Goal: Task Accomplishment & Management: Use online tool/utility

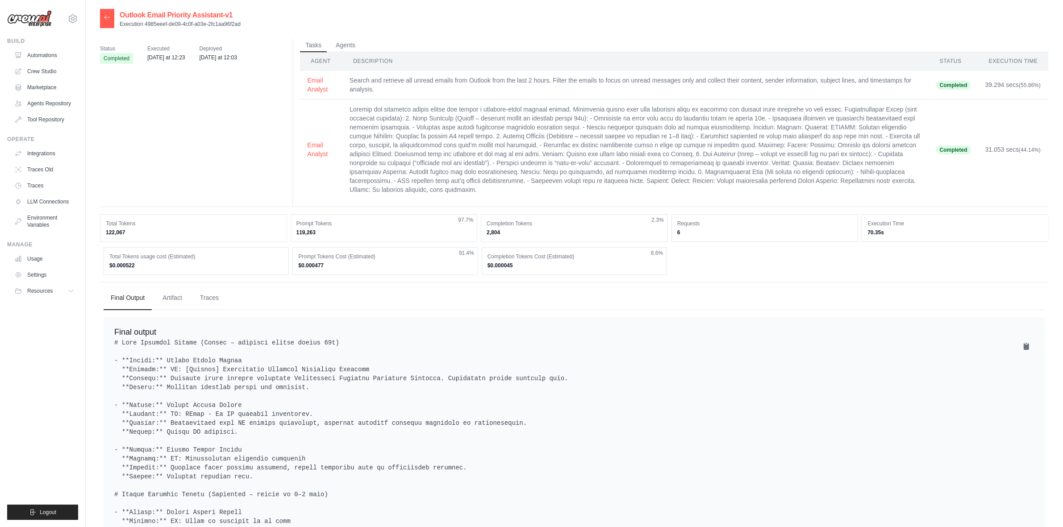
click at [37, 19] on img at bounding box center [29, 18] width 45 height 17
click at [36, 21] on img at bounding box center [29, 18] width 45 height 17
click at [45, 152] on link "Integrations" at bounding box center [45, 153] width 67 height 14
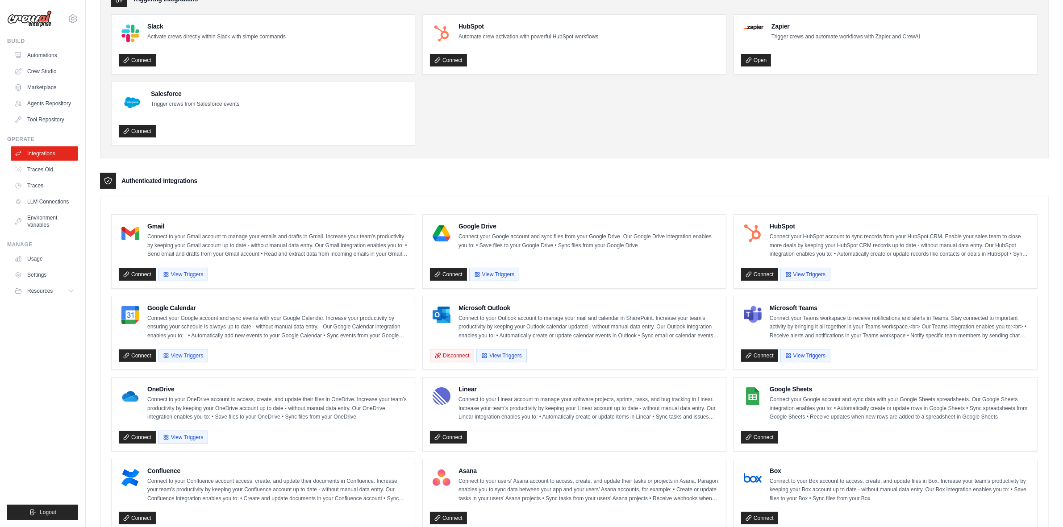
scroll to position [112, 0]
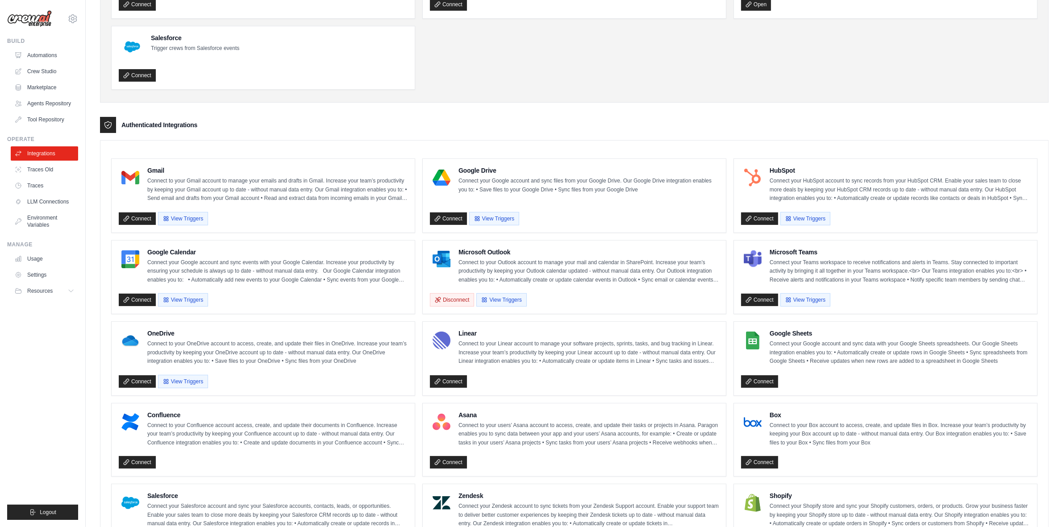
click at [579, 262] on p "Connect to your Outlook account to manage your mail and calendar in SharePoint.…" at bounding box center [588, 271] width 260 height 26
click at [491, 255] on h4 "Microsoft Outlook" at bounding box center [588, 252] width 260 height 9
click at [503, 297] on button "View Triggers" at bounding box center [501, 299] width 50 height 13
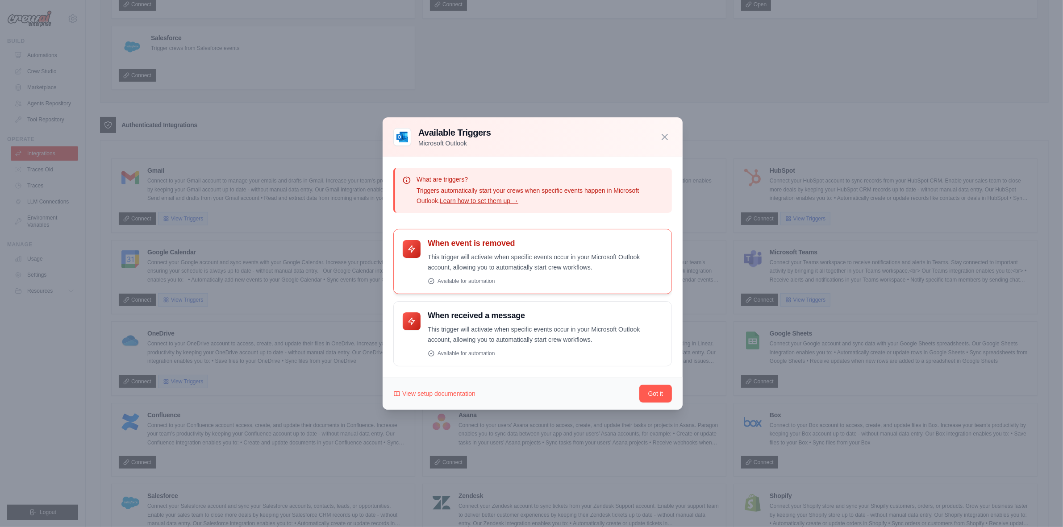
scroll to position [0, 0]
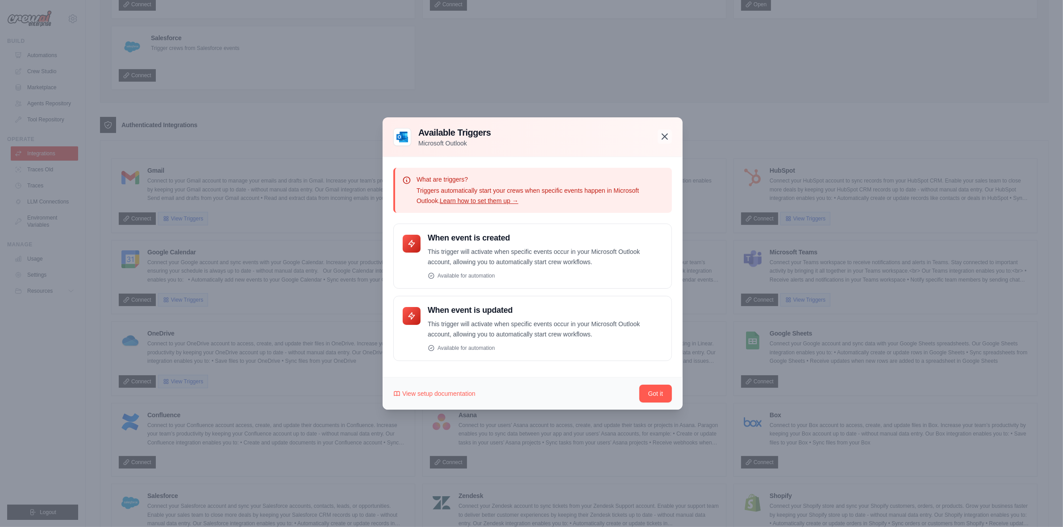
click at [665, 134] on icon "button" at bounding box center [664, 136] width 11 height 11
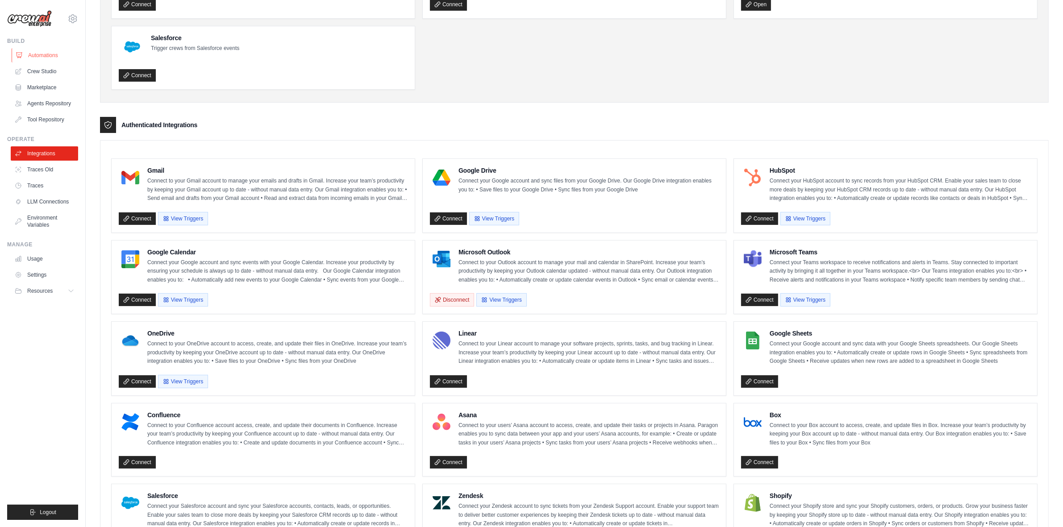
click at [43, 54] on link "Automations" at bounding box center [45, 55] width 67 height 14
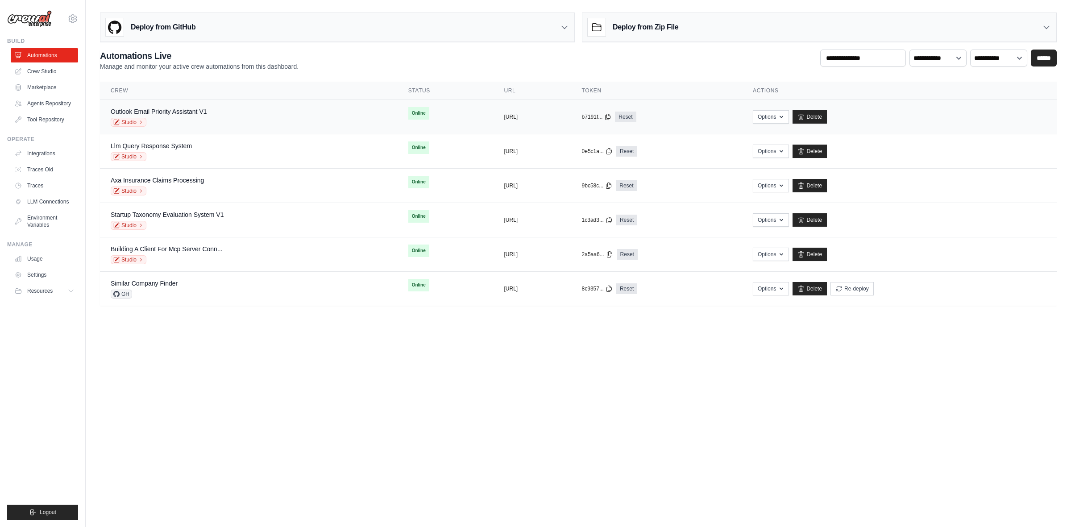
click at [270, 115] on div "Outlook Email Priority Assistant V1 Studio" at bounding box center [249, 117] width 276 height 20
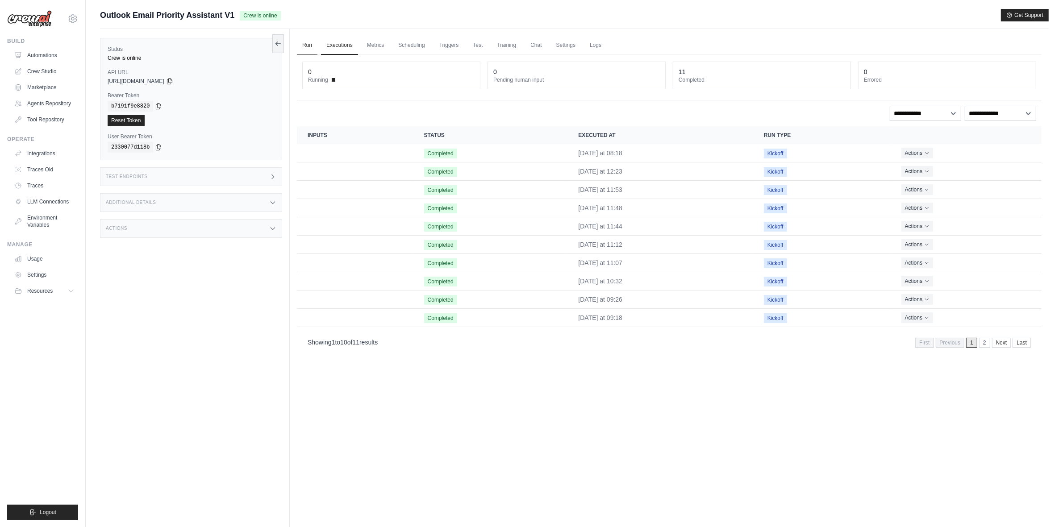
click at [299, 43] on link "Run" at bounding box center [307, 45] width 21 height 19
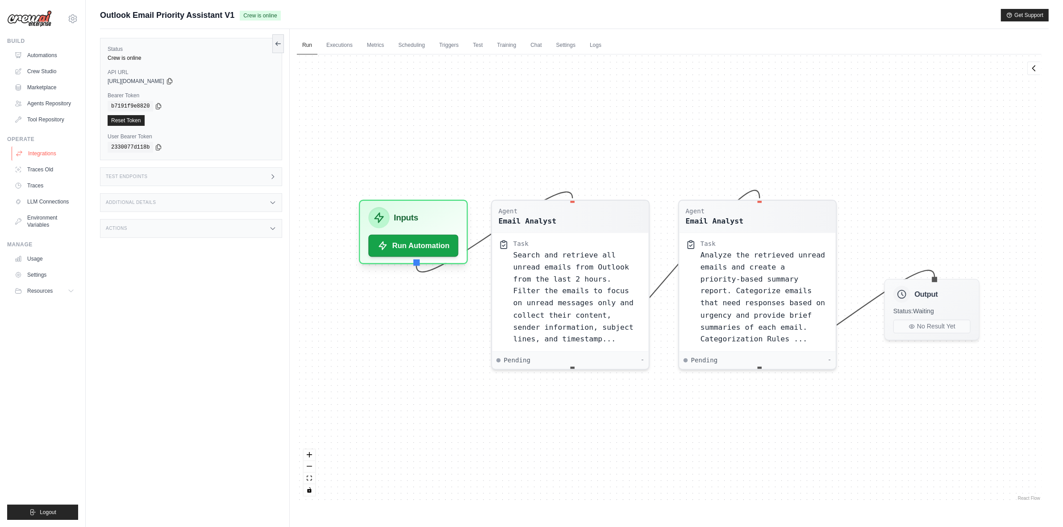
click at [39, 155] on link "Integrations" at bounding box center [45, 153] width 67 height 14
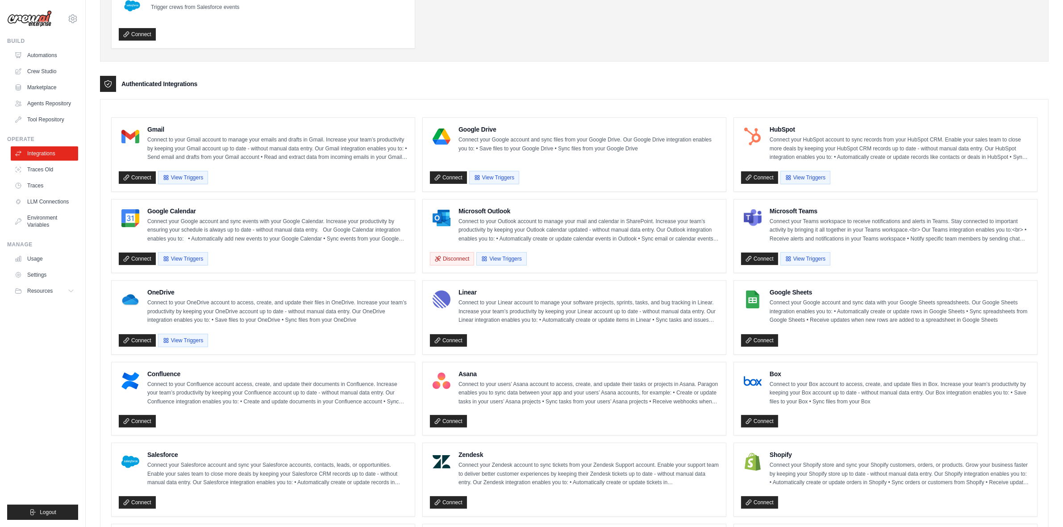
scroll to position [167, 0]
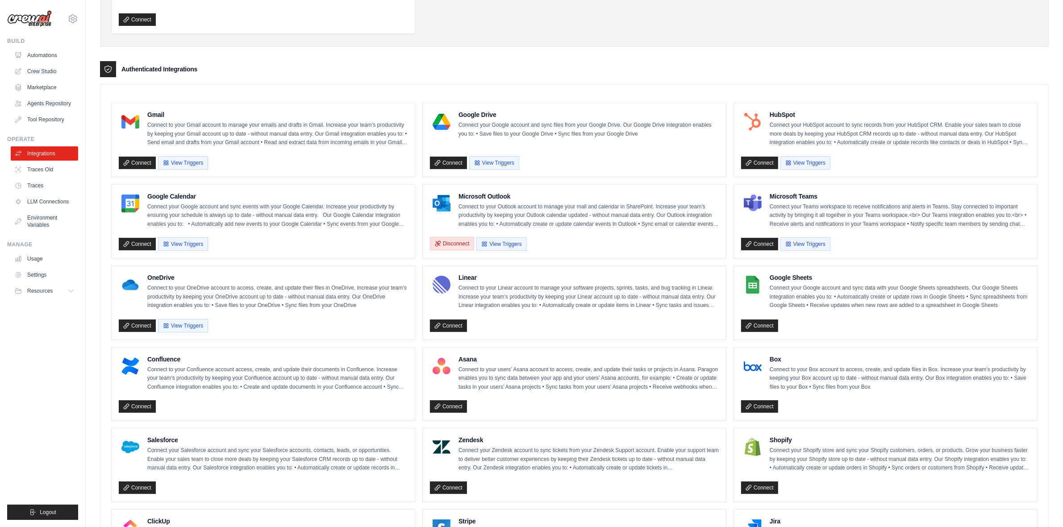
click at [459, 242] on button "Disconnect" at bounding box center [452, 243] width 44 height 13
click at [443, 245] on button "Disconnect" at bounding box center [452, 243] width 44 height 13
click at [443, 244] on button "Disconnect" at bounding box center [452, 243] width 44 height 13
click at [599, 210] on p "Connect to your Outlook account to manage your mail and calendar in SharePoint.…" at bounding box center [588, 216] width 260 height 26
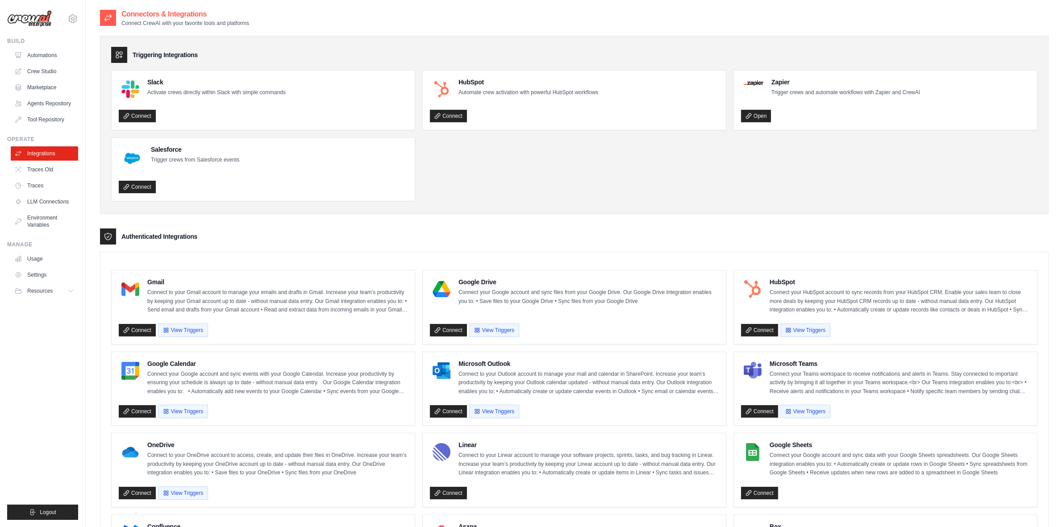
click at [30, 19] on img at bounding box center [29, 18] width 45 height 17
click at [47, 24] on img at bounding box center [29, 18] width 45 height 17
click at [33, 60] on link "Automations" at bounding box center [45, 55] width 67 height 14
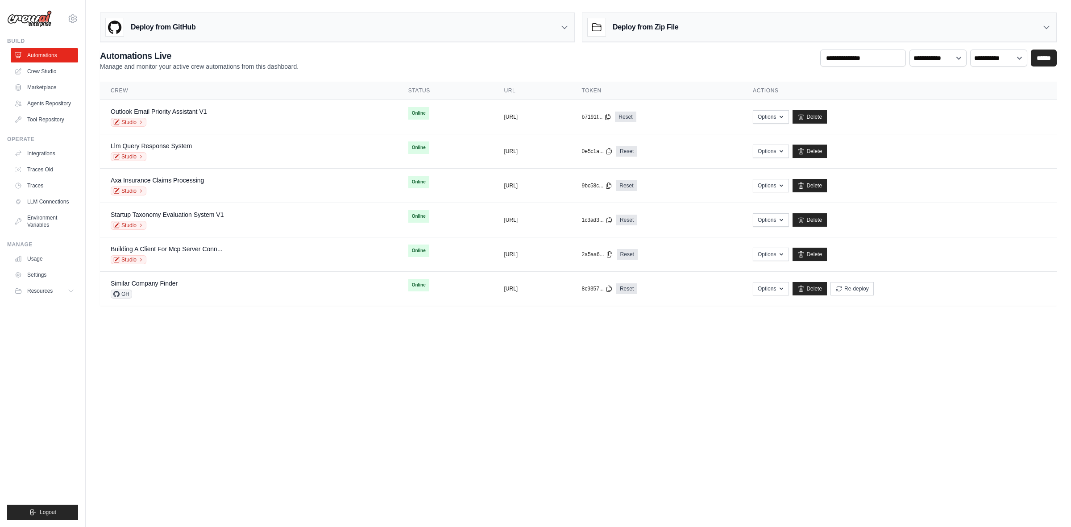
click at [137, 443] on body "carmen.abeniaabenia@nttdata.com Settings Build Automations Resources" at bounding box center [535, 263] width 1071 height 527
click at [39, 153] on link "Integrations" at bounding box center [45, 153] width 67 height 14
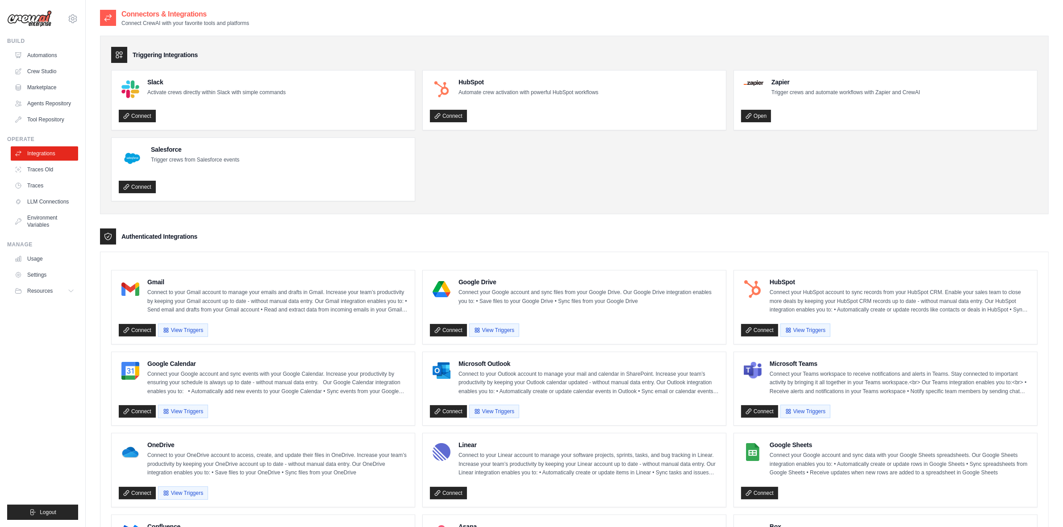
drag, startPoint x: 891, startPoint y: 116, endPoint x: 884, endPoint y: 115, distance: 7.3
click at [891, 116] on div "Open" at bounding box center [885, 116] width 289 height 13
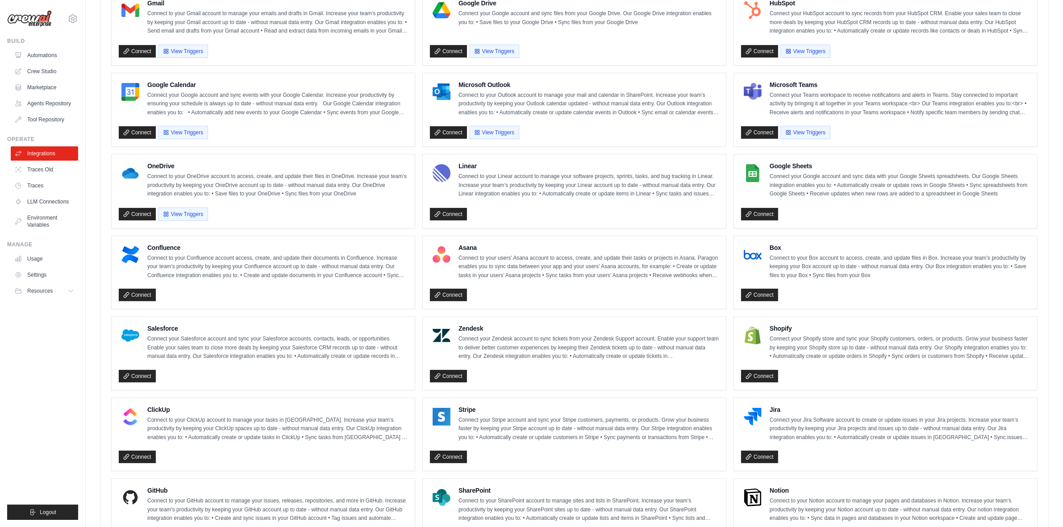
scroll to position [112, 0]
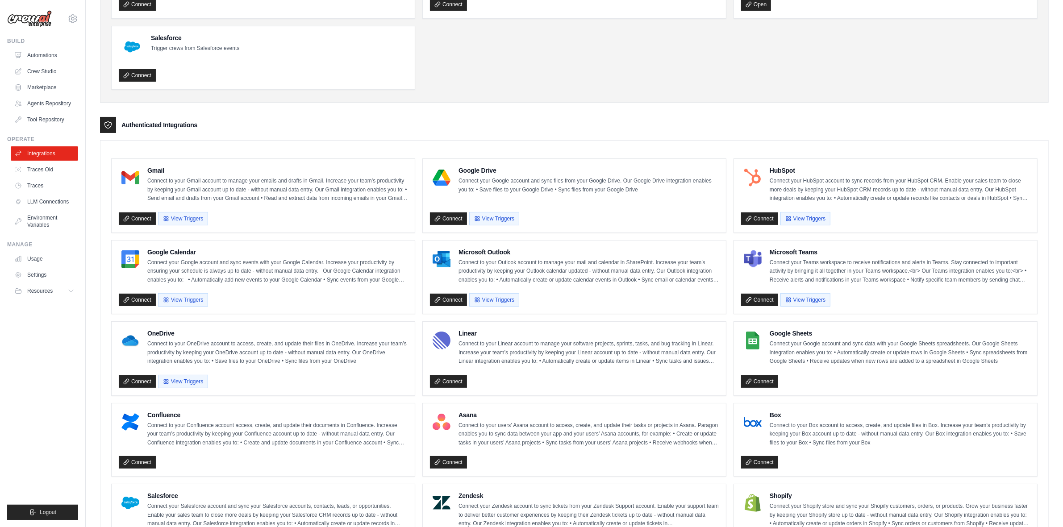
click at [948, 126] on div "Authenticated Integrations" at bounding box center [574, 125] width 948 height 16
click at [503, 268] on p "Connect to your Outlook account to manage your mail and calendar in SharePoint.…" at bounding box center [588, 271] width 260 height 26
click at [508, 302] on button "View Triggers" at bounding box center [494, 299] width 50 height 13
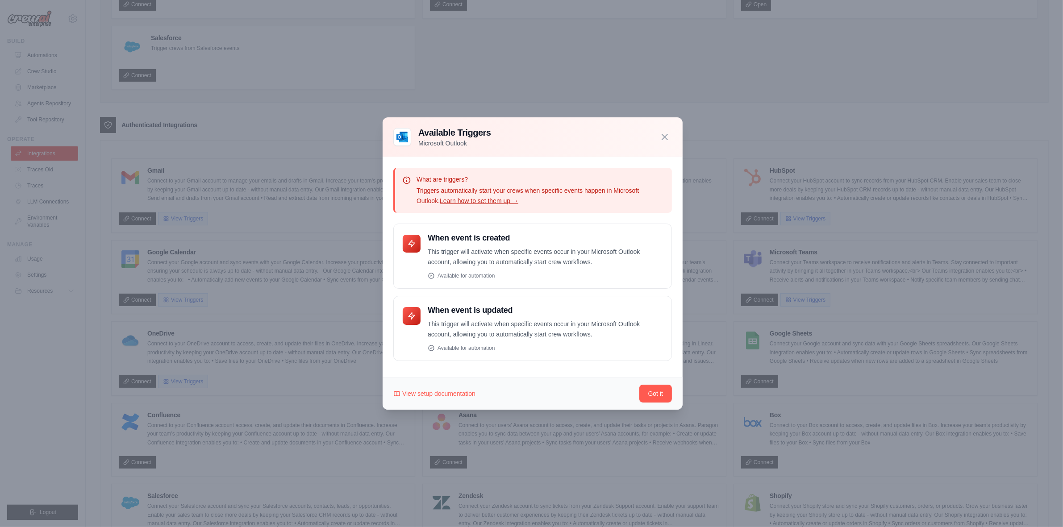
scroll to position [167, 0]
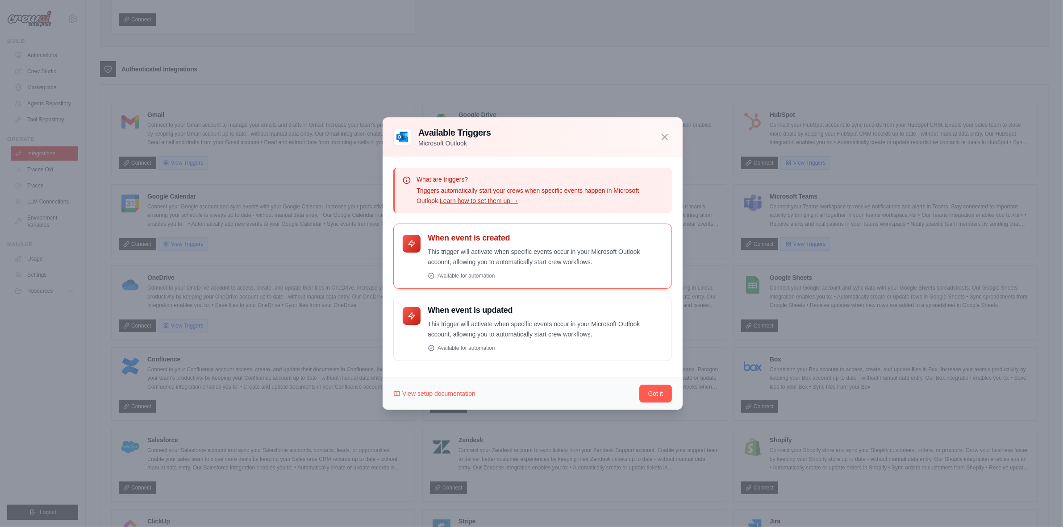
click at [485, 273] on div "Available for automation" at bounding box center [545, 275] width 235 height 7
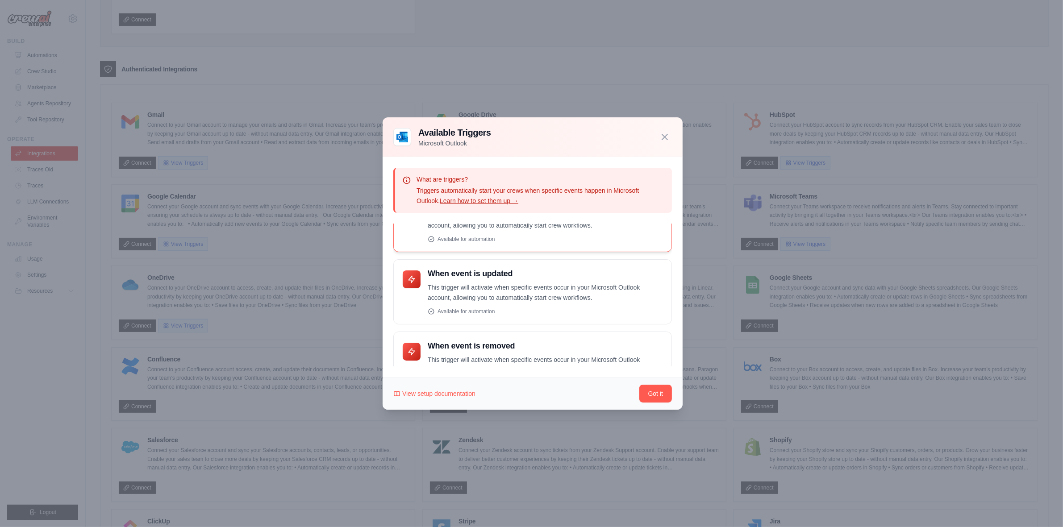
scroll to position [56, 0]
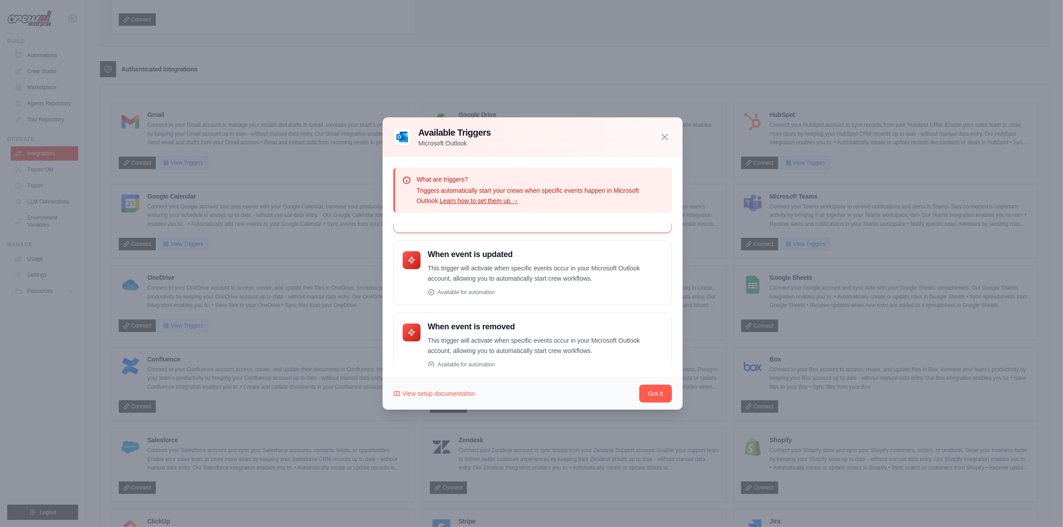
click at [476, 243] on div "When event is updated This trigger will activate when specific events occur in …" at bounding box center [532, 272] width 279 height 65
click at [498, 277] on p "This trigger will activate when specific events occur in your Microsoft Outlook…" at bounding box center [545, 273] width 235 height 21
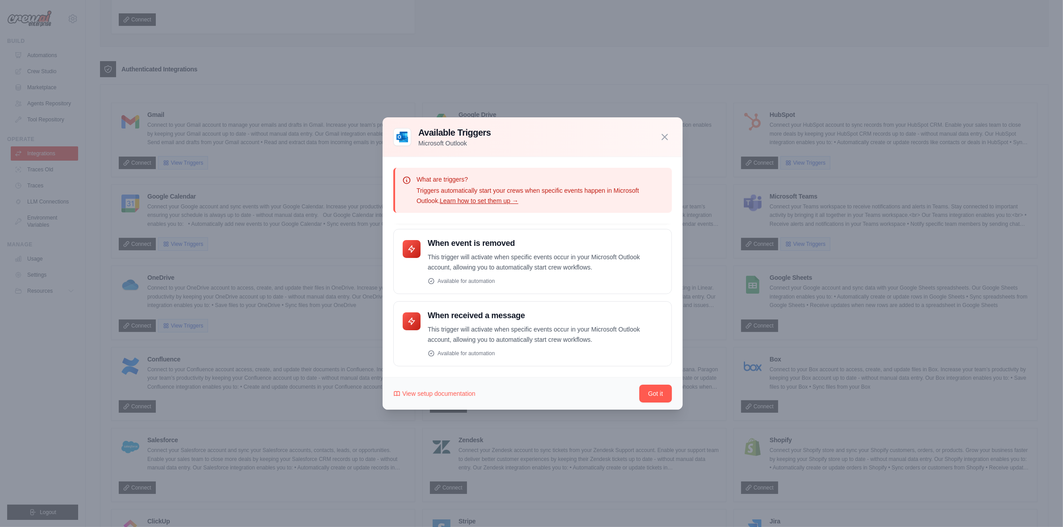
scroll to position [140, 0]
click at [448, 394] on span "View setup documentation" at bounding box center [438, 393] width 73 height 9
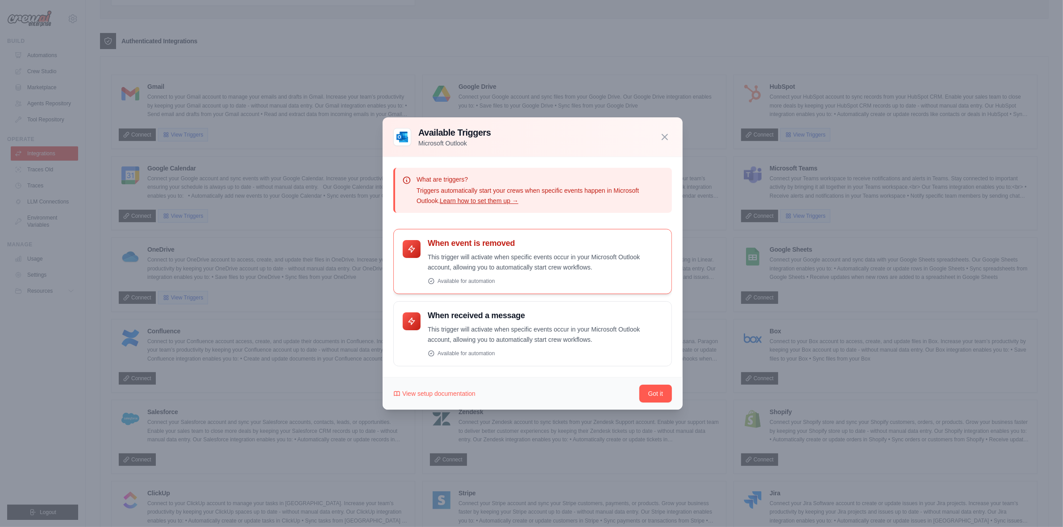
scroll to position [223, 0]
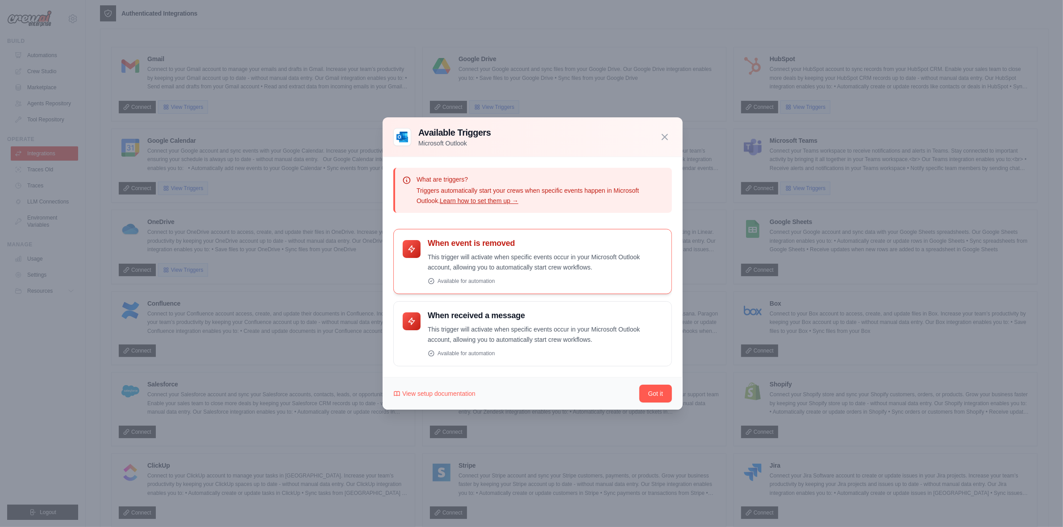
click at [445, 237] on div "When event is removed This trigger will activate when specific events occur in …" at bounding box center [532, 261] width 279 height 65
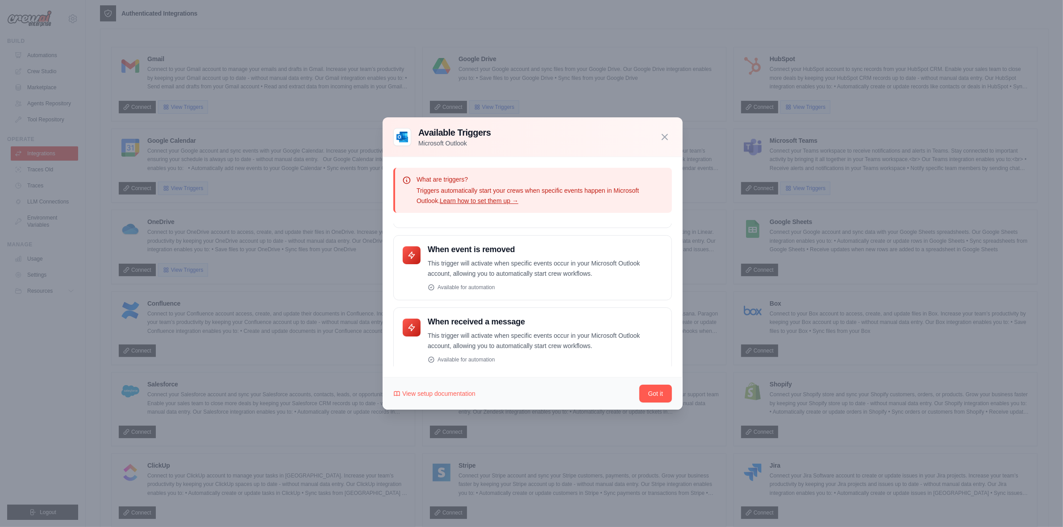
scroll to position [140, 0]
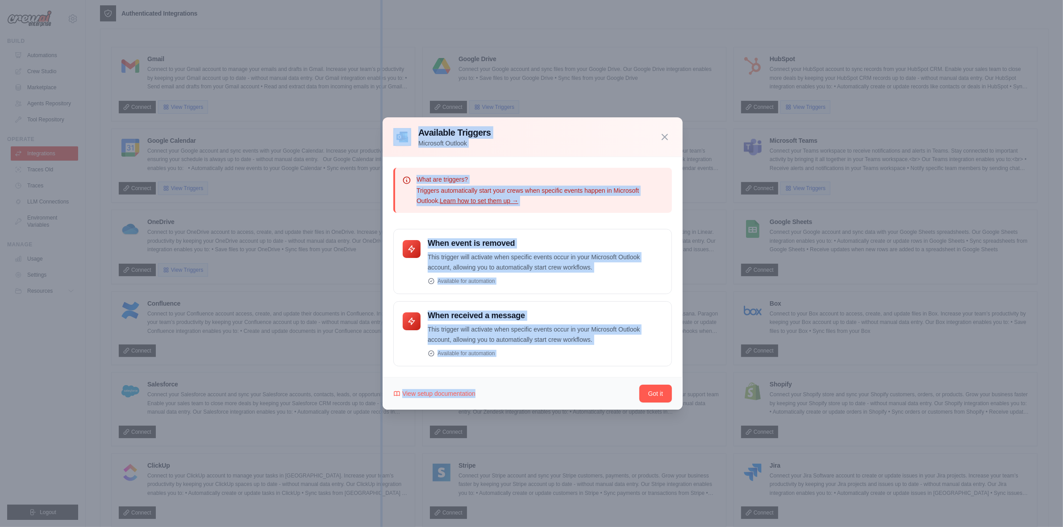
drag, startPoint x: 548, startPoint y: 397, endPoint x: 548, endPoint y: 433, distance: 35.7
click at [548, 433] on div "​ Available Triggers Microsoft Outlook" at bounding box center [531, 263] width 1063 height 527
click at [548, 401] on div "View setup documentation Got it" at bounding box center [533, 393] width 300 height 33
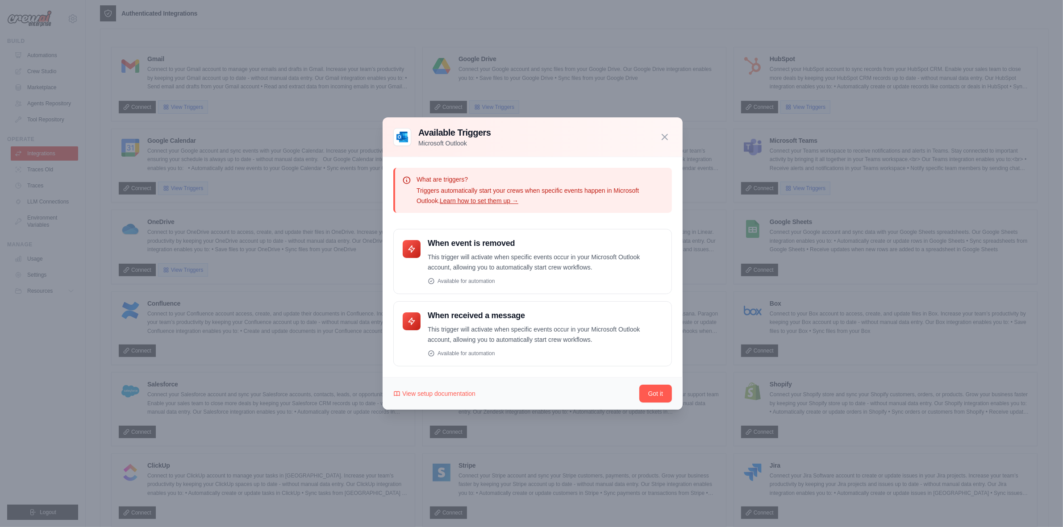
click at [452, 179] on p "What are triggers?" at bounding box center [540, 179] width 248 height 9
click at [786, 322] on div at bounding box center [531, 263] width 1063 height 527
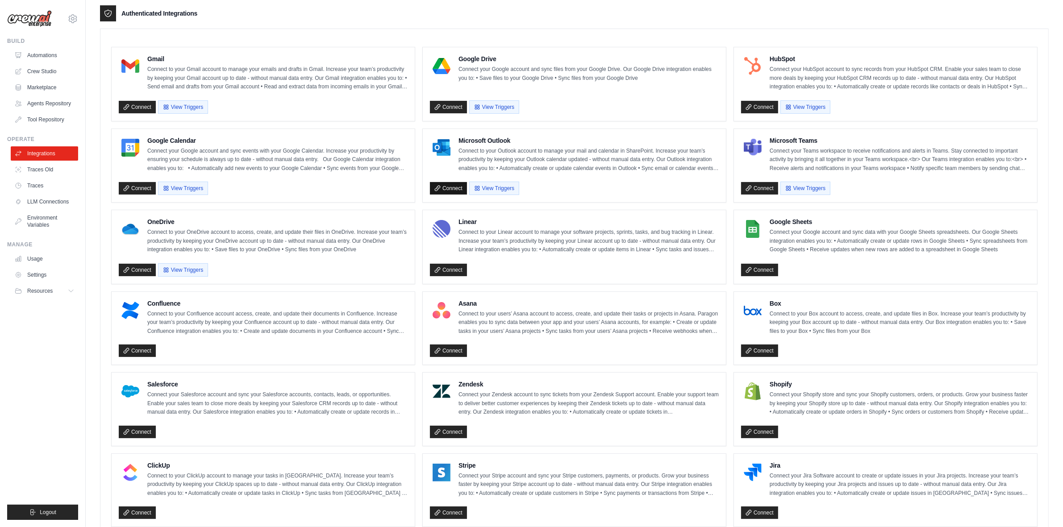
click at [449, 185] on link "Connect" at bounding box center [448, 188] width 37 height 12
click at [503, 187] on button "View Triggers" at bounding box center [494, 187] width 50 height 13
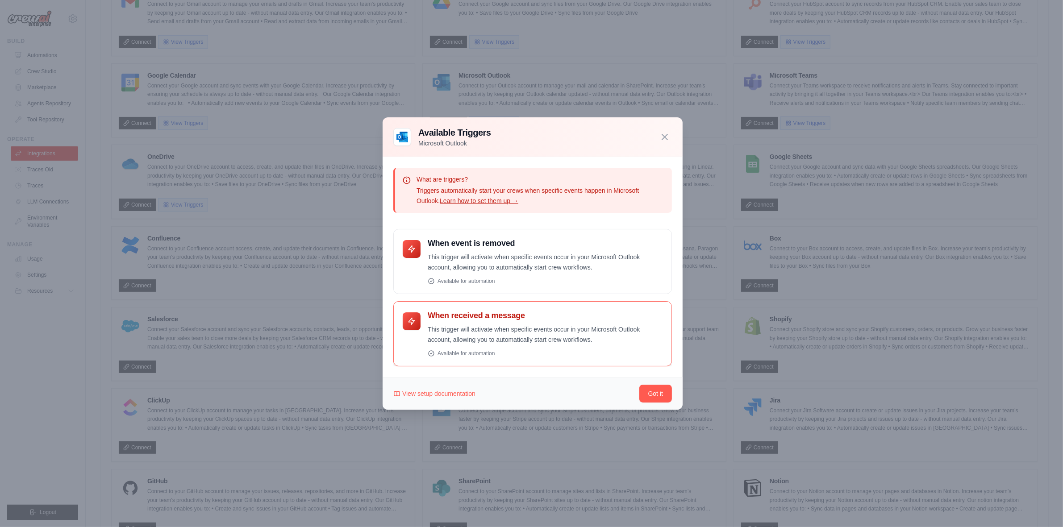
scroll to position [420, 0]
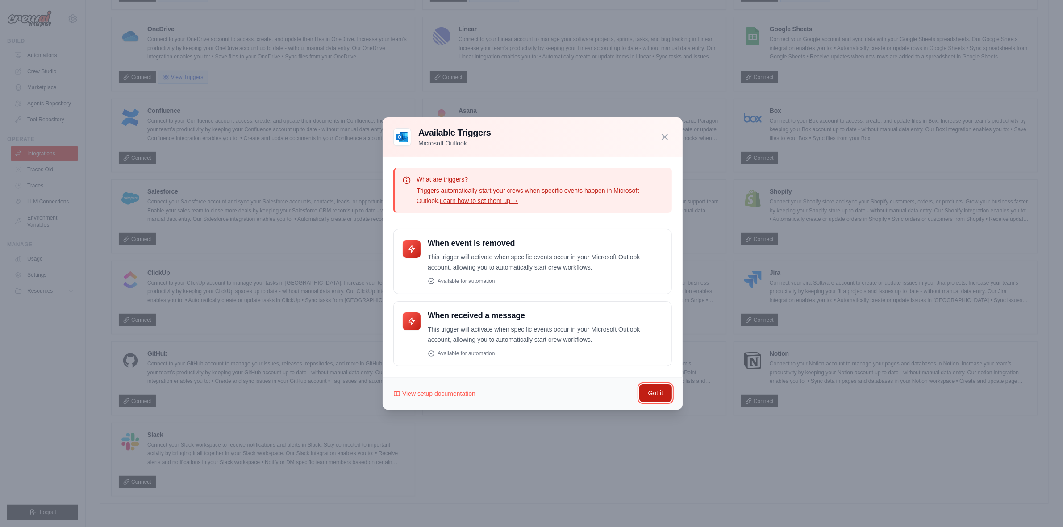
click at [648, 387] on button "Got it" at bounding box center [655, 393] width 33 height 18
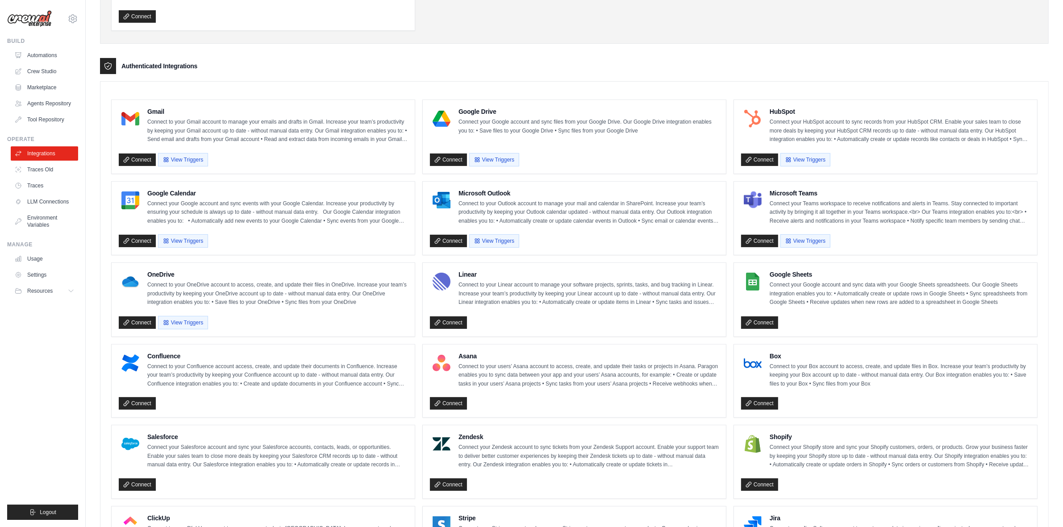
scroll to position [141, 0]
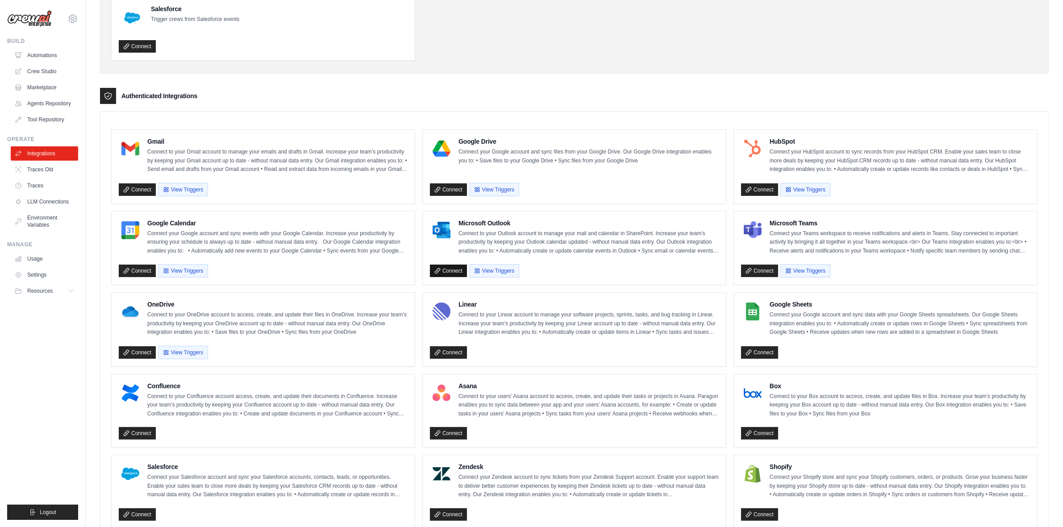
click at [456, 277] on link "Connect" at bounding box center [448, 271] width 37 height 12
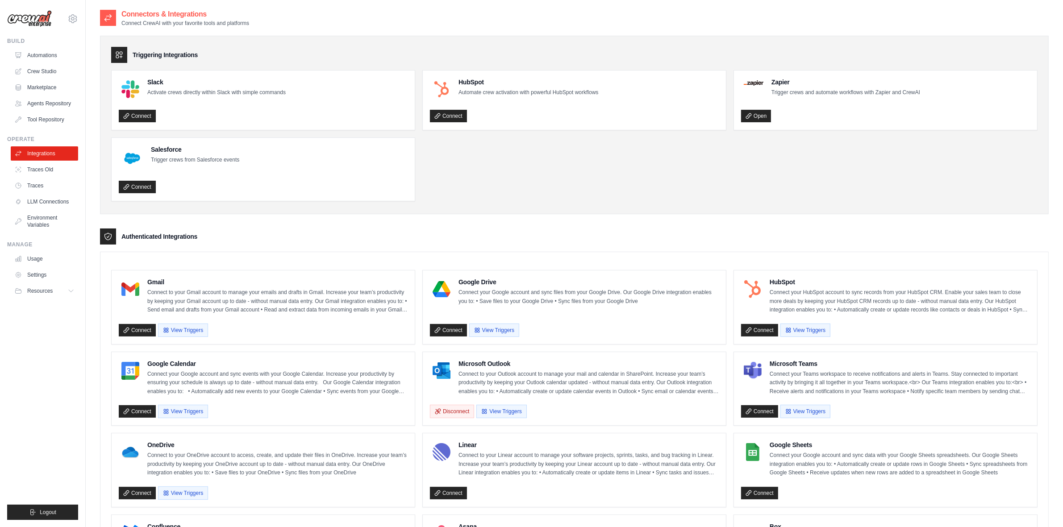
click at [469, 392] on p "Connect to your Outlook account to manage your mail and calendar in SharePoint.…" at bounding box center [588, 383] width 260 height 26
click at [445, 371] on img at bounding box center [442, 371] width 18 height 18
click at [539, 193] on ul "Slack Activate crews directly within Slack with simple commands Connect HubSpot…" at bounding box center [574, 135] width 926 height 131
click at [447, 408] on button "Disconnect" at bounding box center [452, 410] width 44 height 13
click at [594, 454] on p "Connect to your Linear account to manage your software projects, sprints, tasks…" at bounding box center [588, 464] width 260 height 26
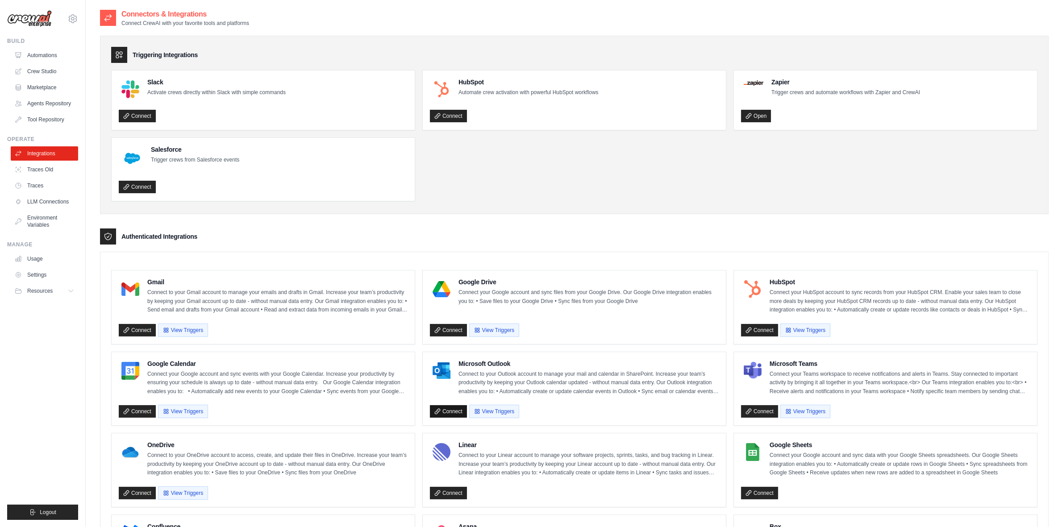
click at [463, 412] on link "Connect" at bounding box center [448, 411] width 37 height 12
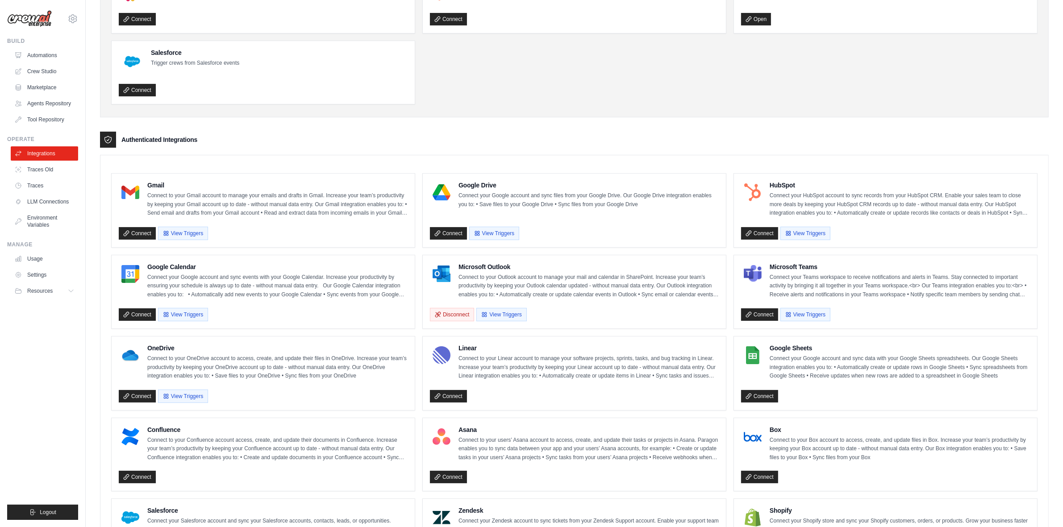
scroll to position [112, 0]
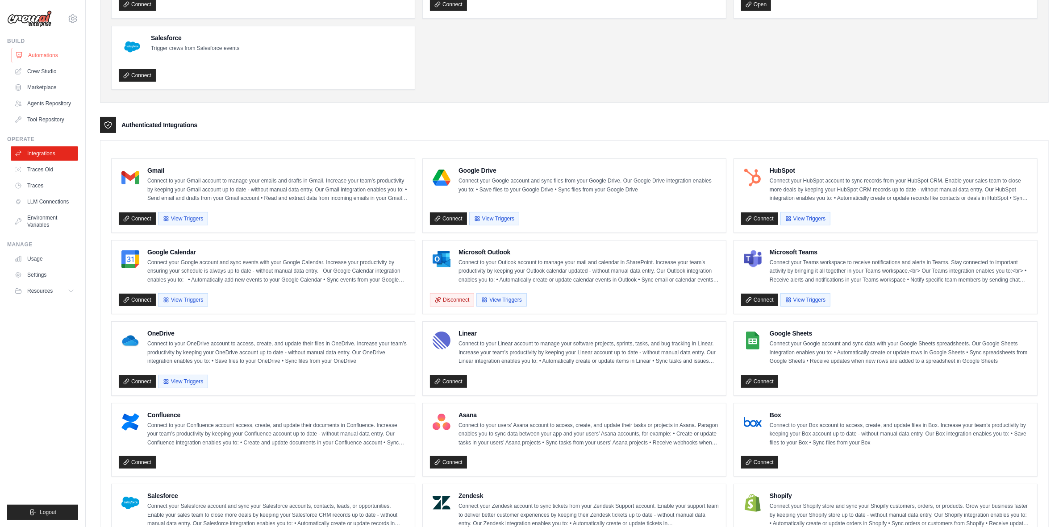
click at [43, 56] on link "Automations" at bounding box center [45, 55] width 67 height 14
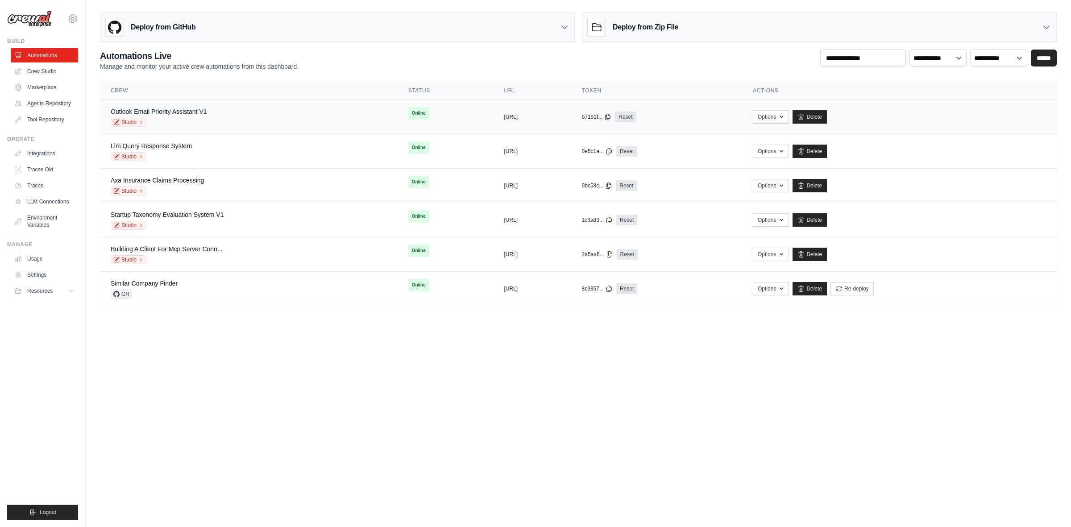
click at [145, 115] on div "Outlook Email Priority Assistant V1" at bounding box center [159, 111] width 96 height 9
click at [126, 123] on link "Studio" at bounding box center [129, 122] width 36 height 9
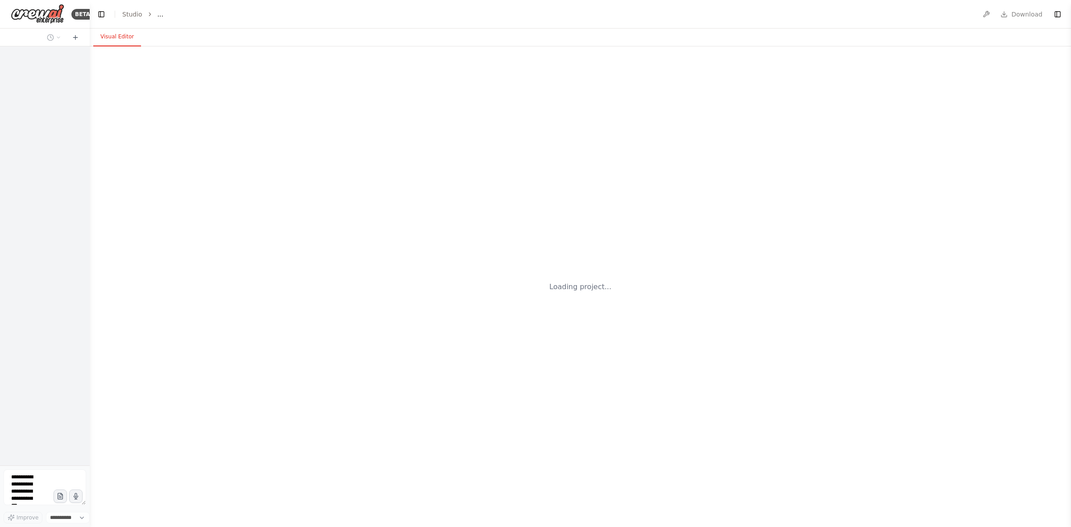
select select "****"
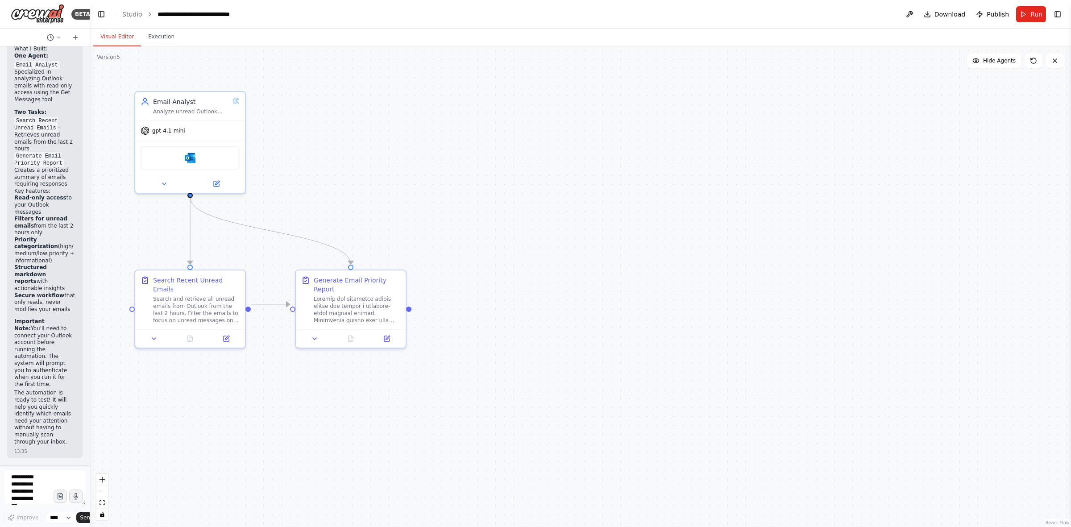
scroll to position [1091, 0]
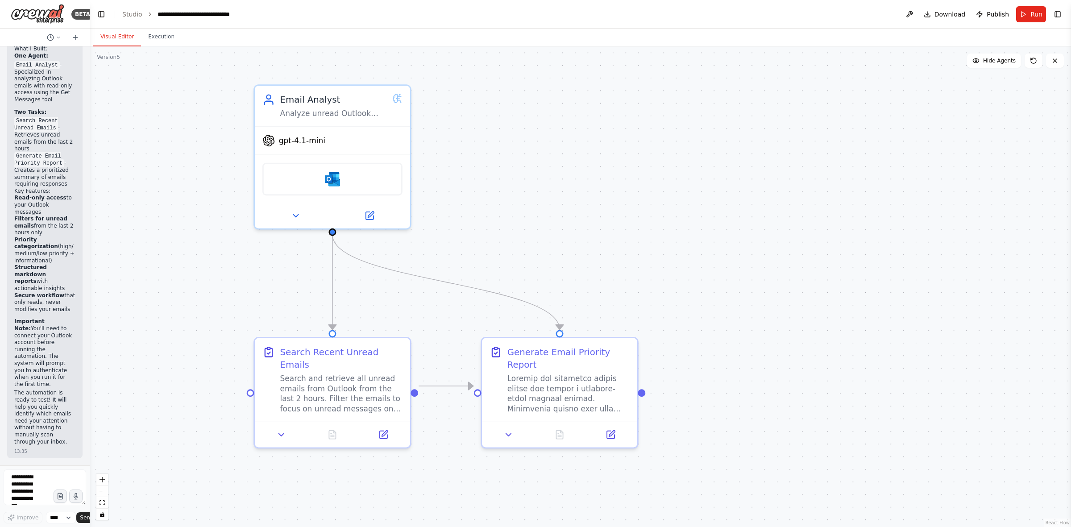
drag, startPoint x: 418, startPoint y: 197, endPoint x: 686, endPoint y: 288, distance: 283.3
click at [686, 288] on div ".deletable-edge-delete-btn { width: 20px; height: 20px; border: 0px solid #ffff…" at bounding box center [581, 286] width 982 height 481
click at [793, 354] on div ".deletable-edge-delete-btn { width: 20px; height: 20px; border: 0px solid #ffff…" at bounding box center [581, 286] width 982 height 481
click at [380, 391] on div "Search and retrieve all unread emails from Outlook from the last 2 hours. Filte…" at bounding box center [341, 391] width 122 height 41
click at [382, 371] on div "Search and retrieve all unread emails from Outlook from the last 2 hours. Filte…" at bounding box center [341, 391] width 122 height 41
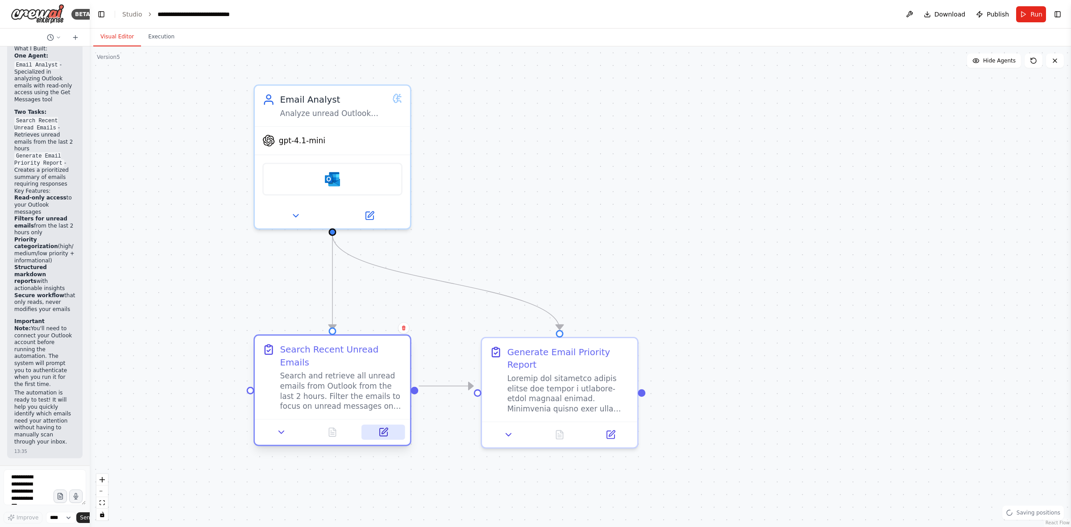
click at [391, 425] on button at bounding box center [383, 432] width 43 height 15
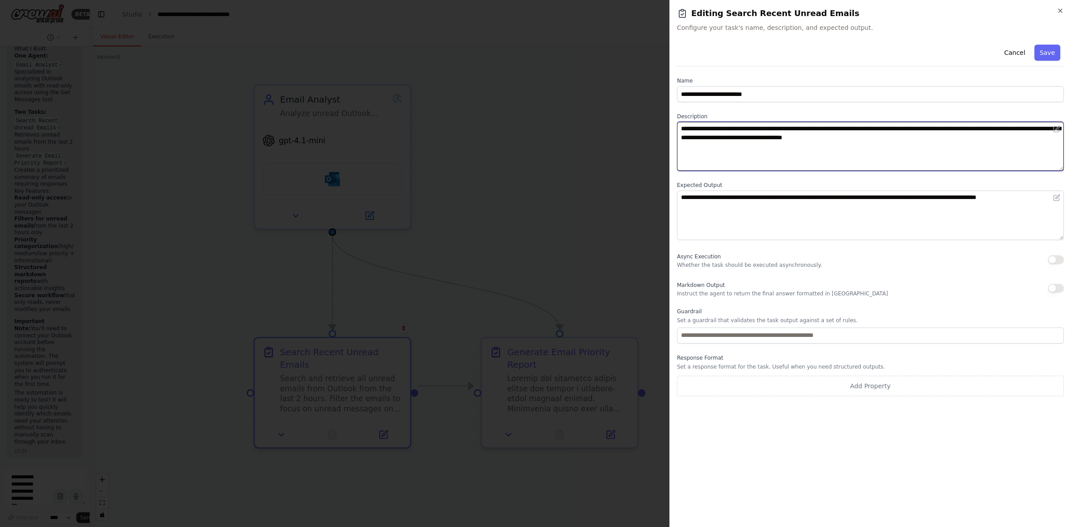
drag, startPoint x: 910, startPoint y: 137, endPoint x: 657, endPoint y: 132, distance: 252.7
click at [657, 132] on body "BETA Build a crew that is accessing my emails in outlook in the last 2 hours (u…" at bounding box center [535, 263] width 1071 height 527
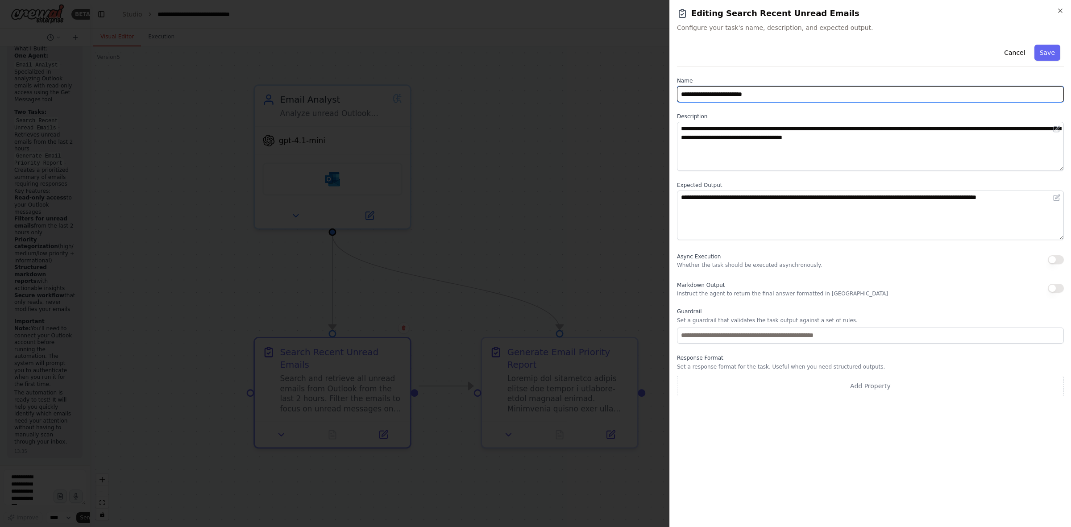
drag, startPoint x: 798, startPoint y: 95, endPoint x: 679, endPoint y: 99, distance: 118.8
click at [679, 99] on input "**********" at bounding box center [870, 94] width 387 height 16
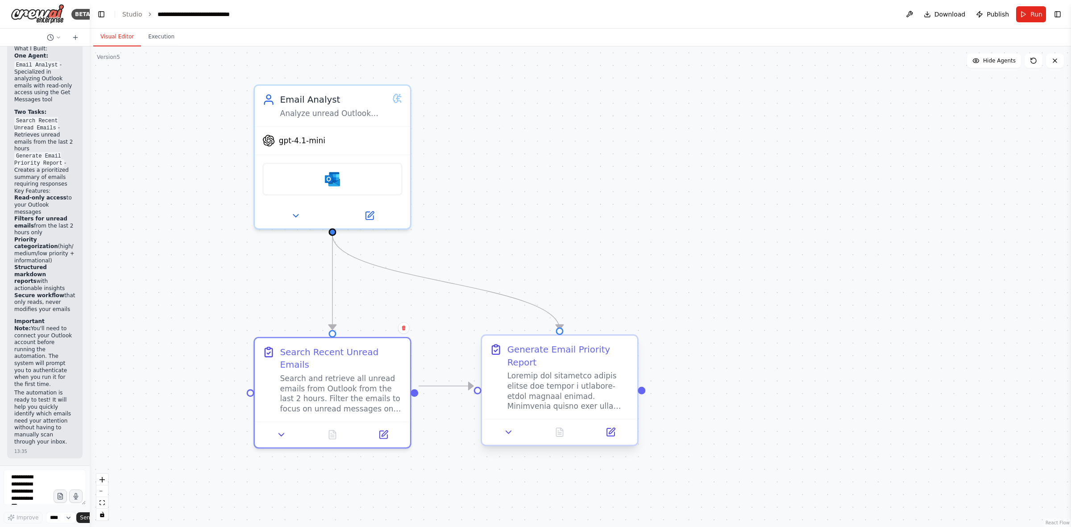
click at [549, 371] on div at bounding box center [568, 391] width 122 height 41
click at [599, 396] on div at bounding box center [568, 391] width 122 height 41
click at [595, 374] on div at bounding box center [568, 391] width 122 height 41
click at [608, 428] on div at bounding box center [559, 432] width 155 height 26
click at [613, 428] on icon at bounding box center [611, 432] width 8 height 8
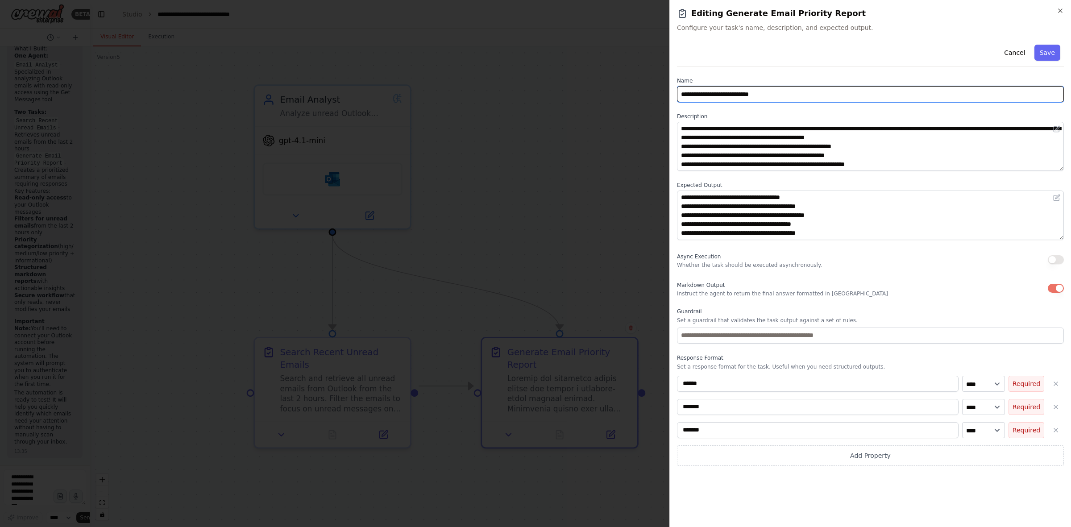
drag, startPoint x: 780, startPoint y: 90, endPoint x: 675, endPoint y: 92, distance: 104.9
click at [675, 92] on div "**********" at bounding box center [871, 263] width 402 height 527
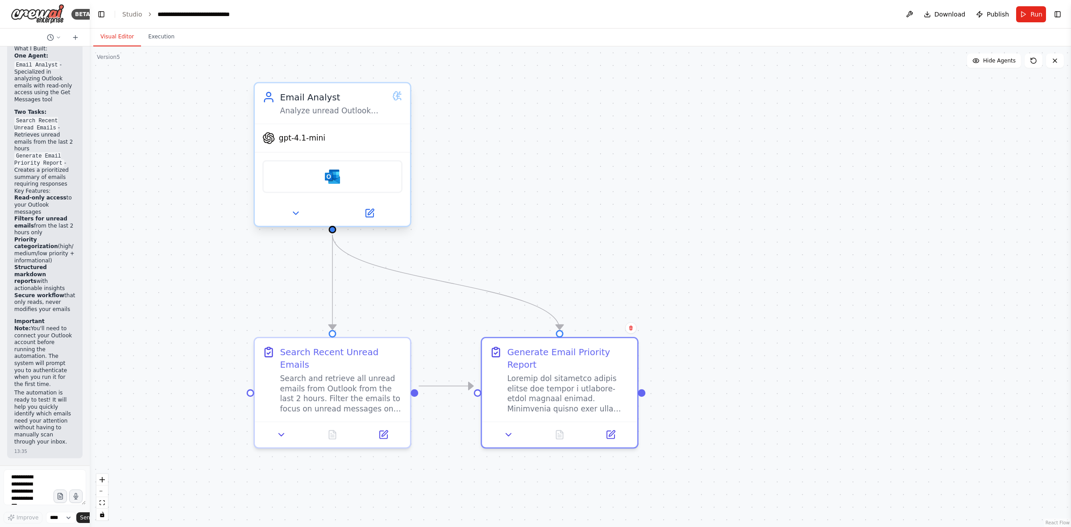
click at [331, 108] on div "Analyze unread Outlook emails from the last 2 hours and identify which emails r…" at bounding box center [333, 111] width 107 height 10
click at [364, 116] on div "Email Analyst Analyze unread Outlook emails from the last 2 hours and identify …" at bounding box center [332, 103] width 155 height 41
click at [396, 103] on div "Email Analyst Analyze unread Outlook emails from the last 2 hours and identify …" at bounding box center [332, 103] width 140 height 25
click at [375, 216] on button at bounding box center [369, 213] width 71 height 15
click at [370, 208] on icon at bounding box center [369, 213] width 10 height 10
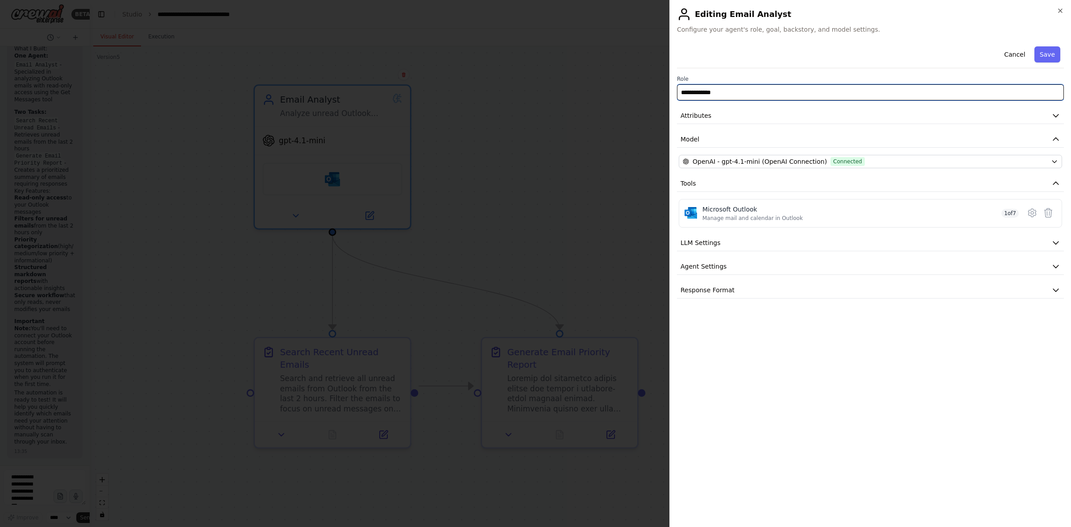
click at [728, 94] on input "**********" at bounding box center [870, 92] width 387 height 16
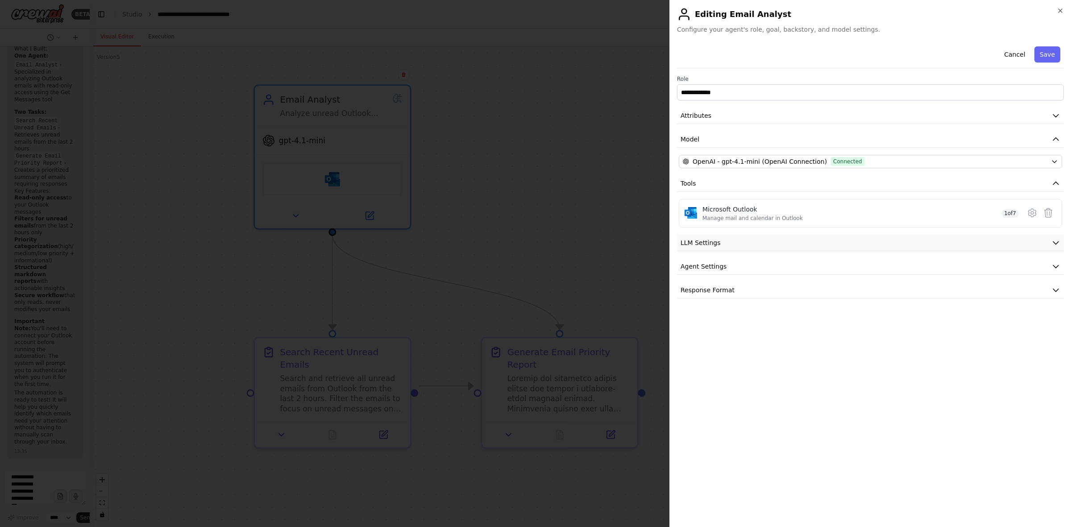
click at [728, 240] on button "LLM Settings" at bounding box center [870, 243] width 387 height 17
click at [722, 329] on span "Agent Settings" at bounding box center [704, 330] width 46 height 9
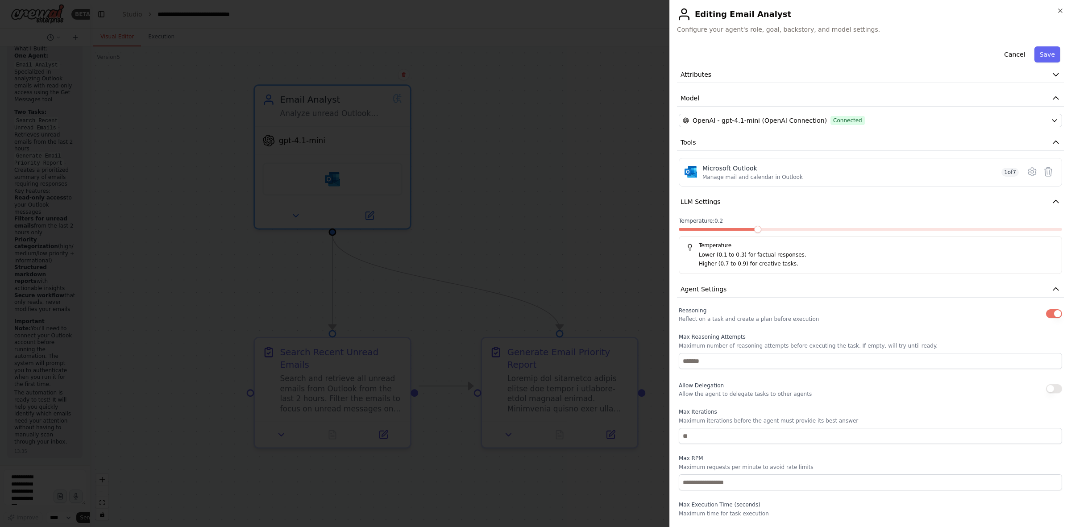
scroll to position [0, 0]
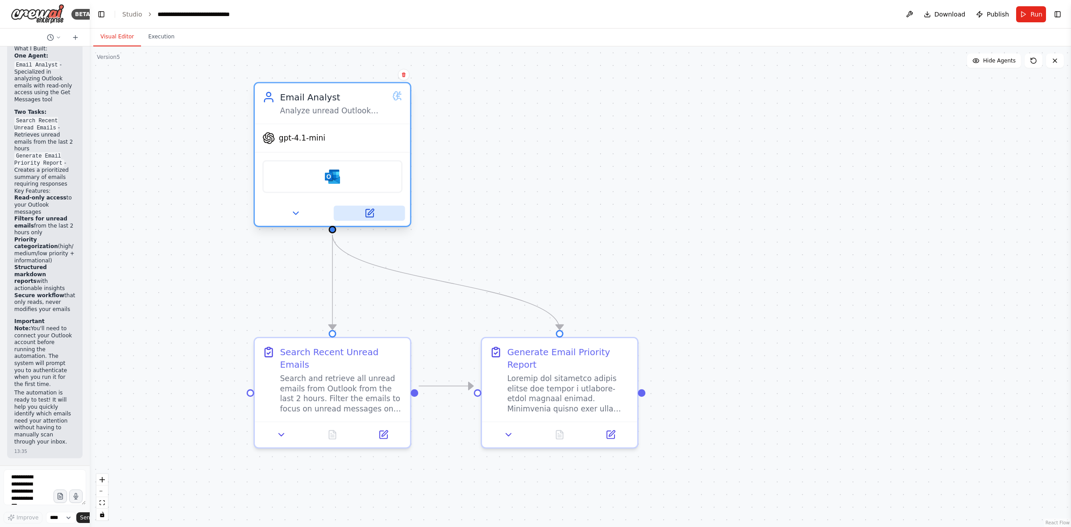
click at [374, 218] on button at bounding box center [369, 213] width 71 height 15
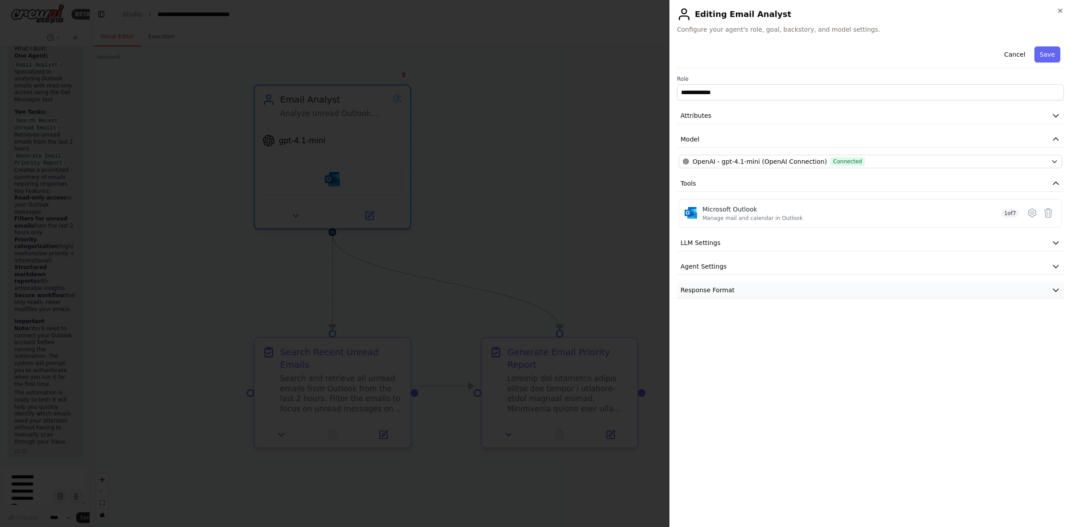
click at [740, 295] on button "Response Format" at bounding box center [870, 290] width 387 height 17
click at [742, 277] on div "**********" at bounding box center [870, 195] width 387 height 305
click at [746, 267] on button "Agent Settings" at bounding box center [870, 266] width 387 height 17
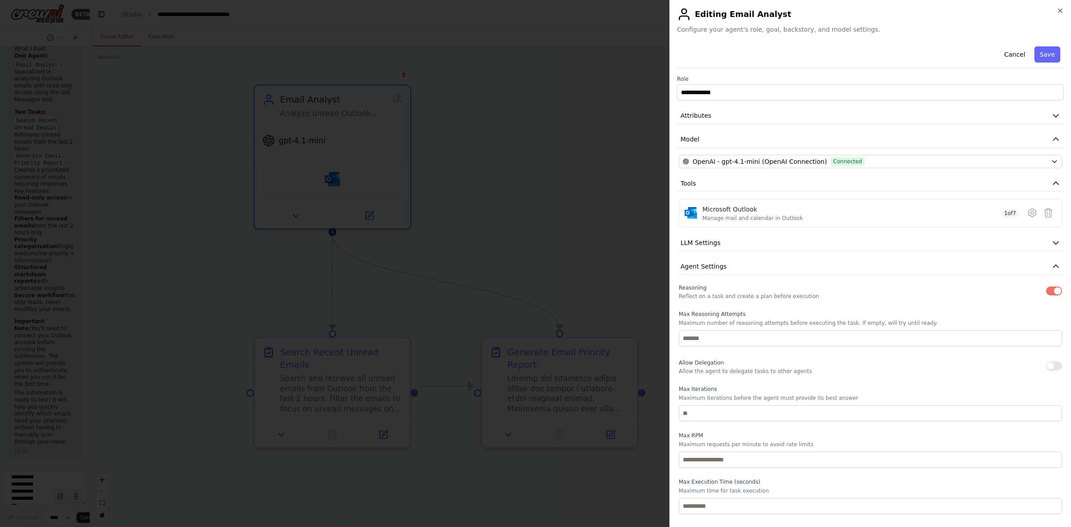
click at [741, 253] on div "**********" at bounding box center [870, 315] width 387 height 544
click at [701, 241] on span "LLM Settings" at bounding box center [701, 242] width 40 height 9
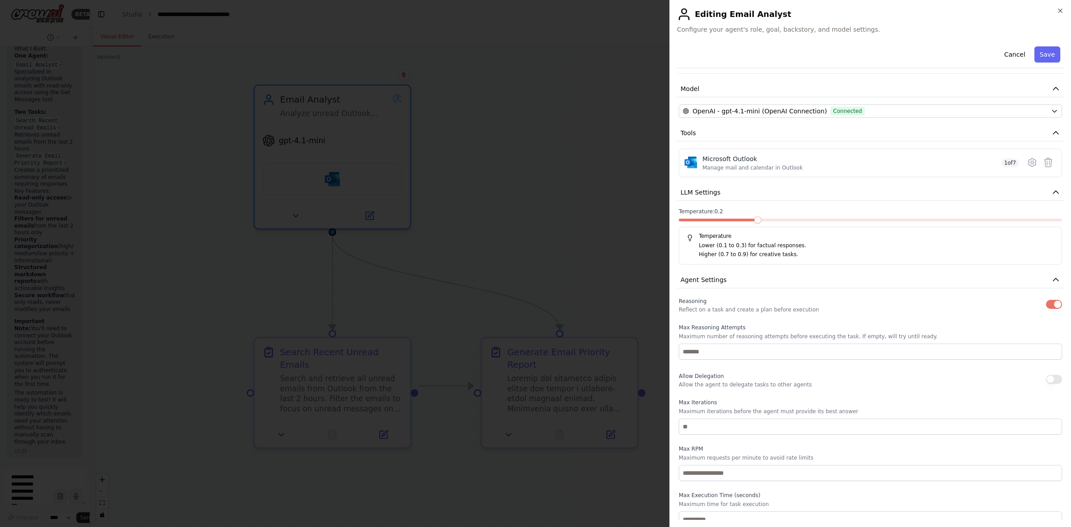
scroll to position [132, 0]
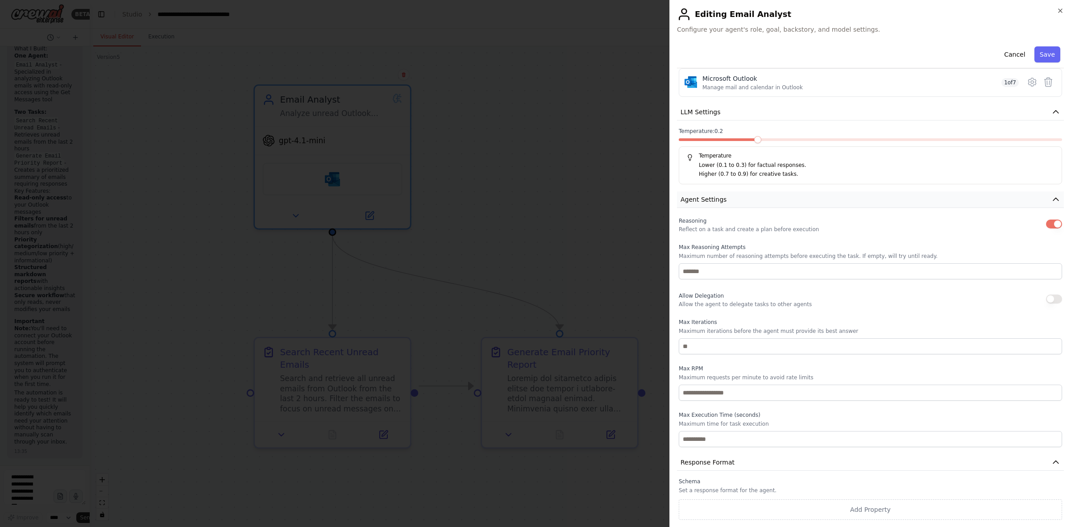
click at [753, 202] on button "Agent Settings" at bounding box center [870, 199] width 387 height 17
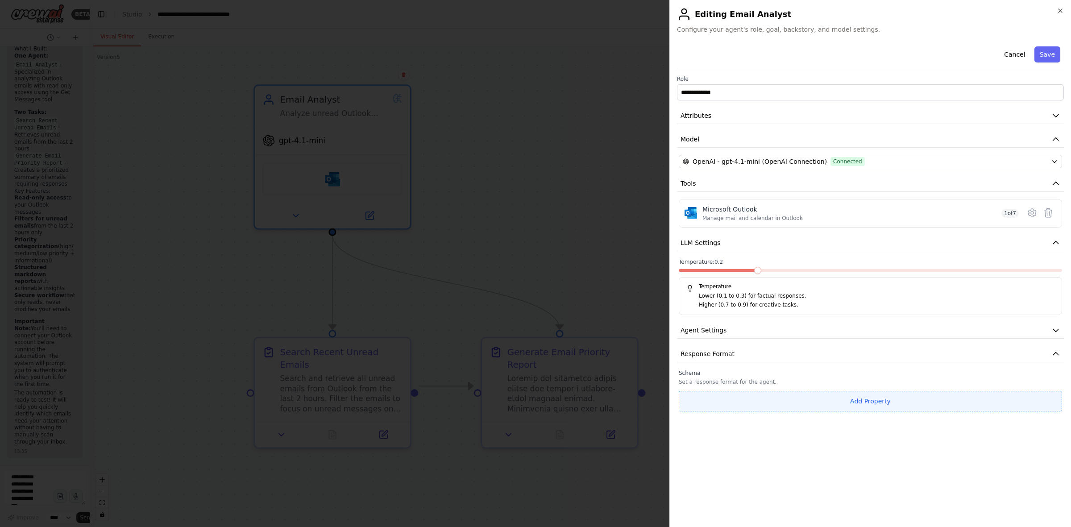
click at [764, 410] on button "Add Property" at bounding box center [870, 401] width 383 height 21
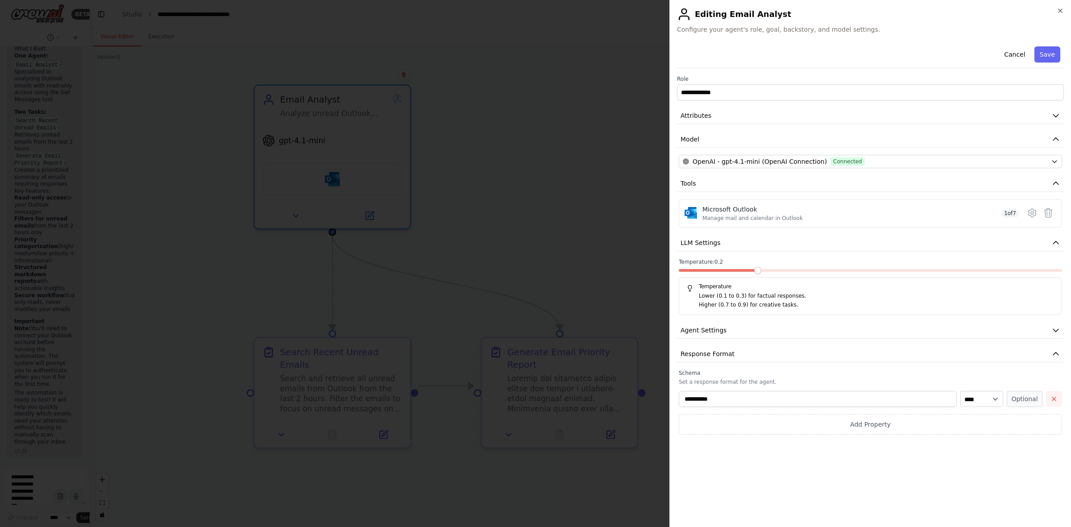
click at [1051, 402] on icon "button" at bounding box center [1054, 398] width 7 height 7
drag, startPoint x: 957, startPoint y: 465, endPoint x: 905, endPoint y: 467, distance: 52.3
click at [955, 466] on div "**********" at bounding box center [870, 281] width 387 height 477
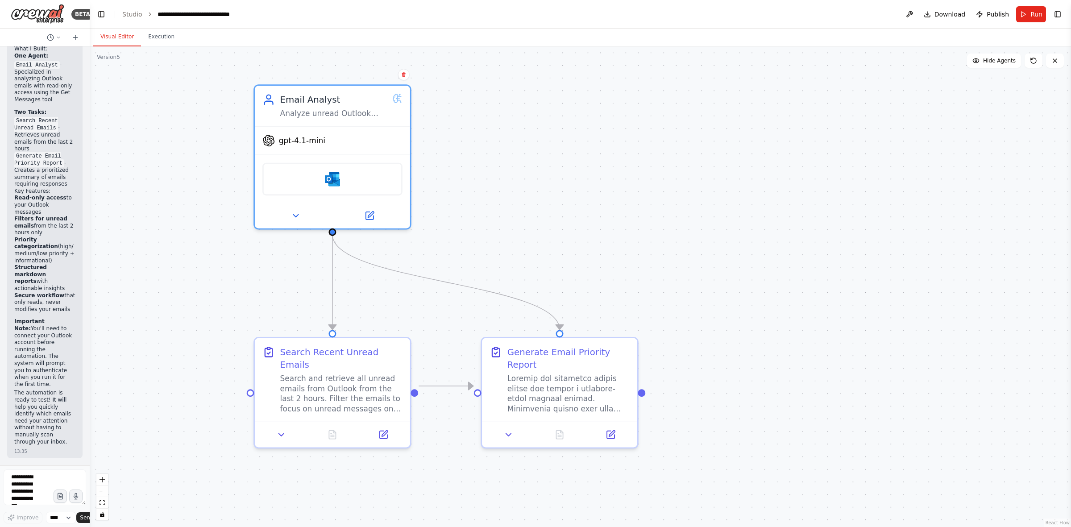
click at [703, 403] on div ".deletable-edge-delete-btn { width: 20px; height: 20px; border: 0px solid #ffff…" at bounding box center [581, 286] width 982 height 481
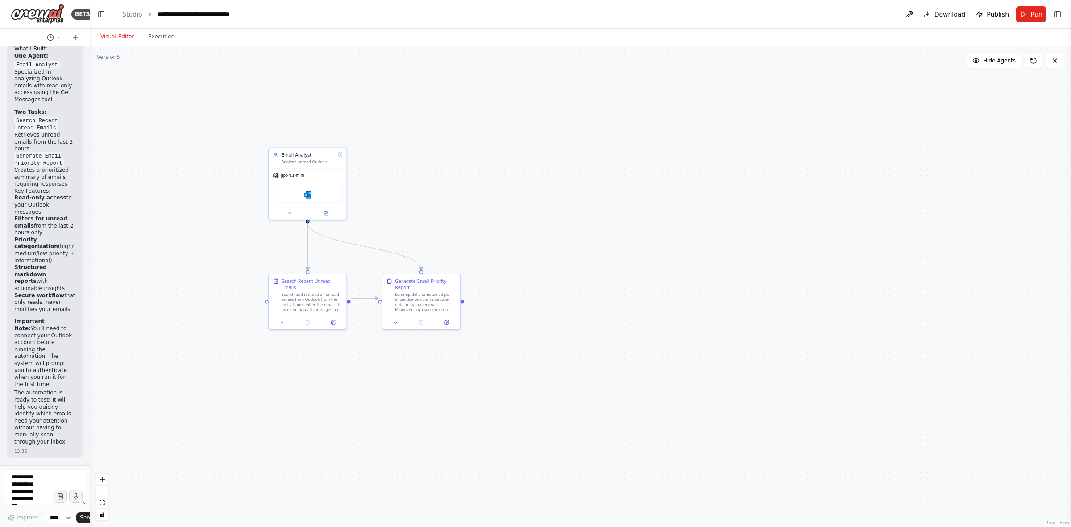
click at [647, 216] on div ".deletable-edge-delete-btn { width: 20px; height: 20px; border: 0px solid #ffff…" at bounding box center [581, 286] width 982 height 481
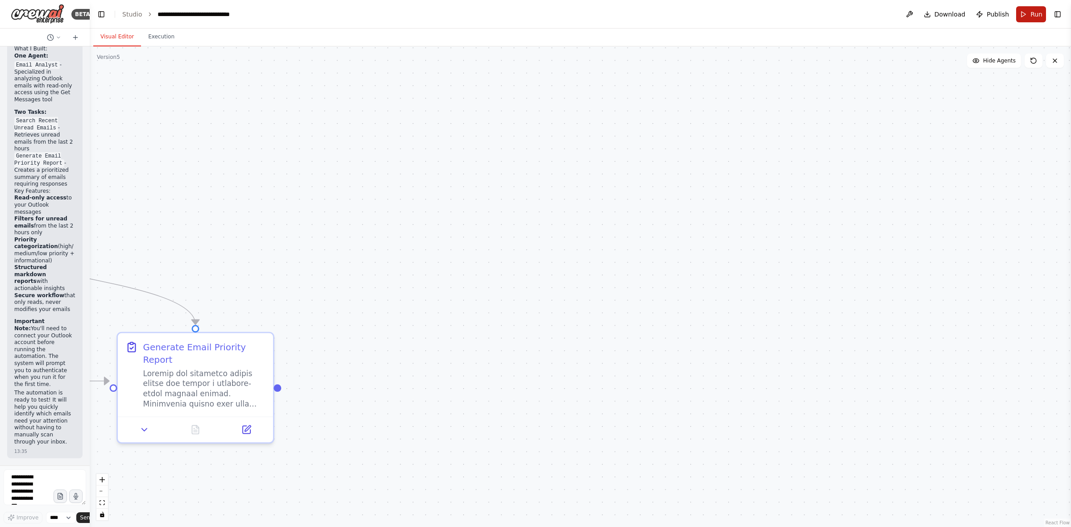
click at [1028, 14] on button "Run" at bounding box center [1031, 14] width 30 height 16
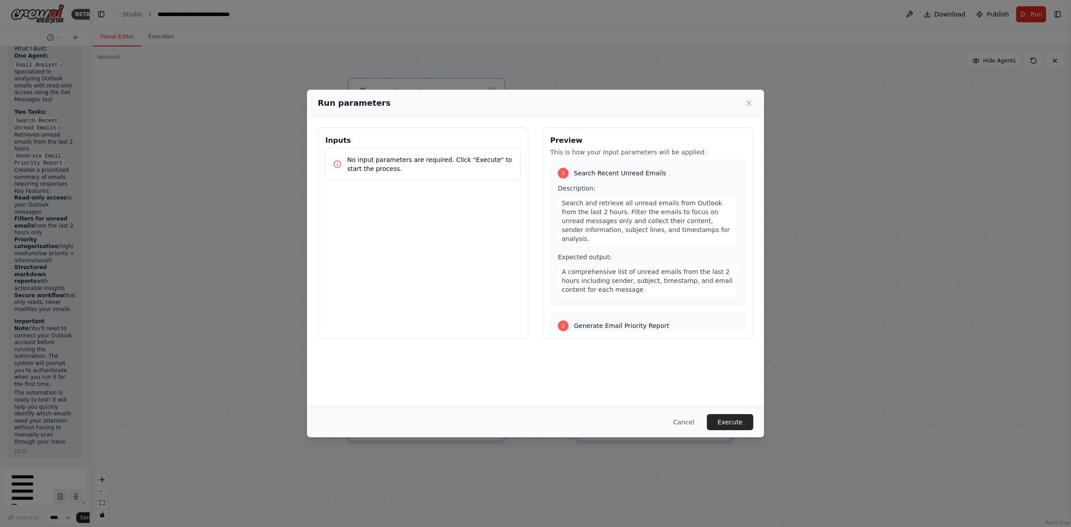
drag, startPoint x: 448, startPoint y: 297, endPoint x: 906, endPoint y: 295, distance: 458.4
click at [906, 295] on body "BETA Build a crew that is accessing my emails in outlook in the last 2 hours (u…" at bounding box center [535, 263] width 1071 height 527
click at [728, 423] on button "Execute" at bounding box center [730, 422] width 46 height 16
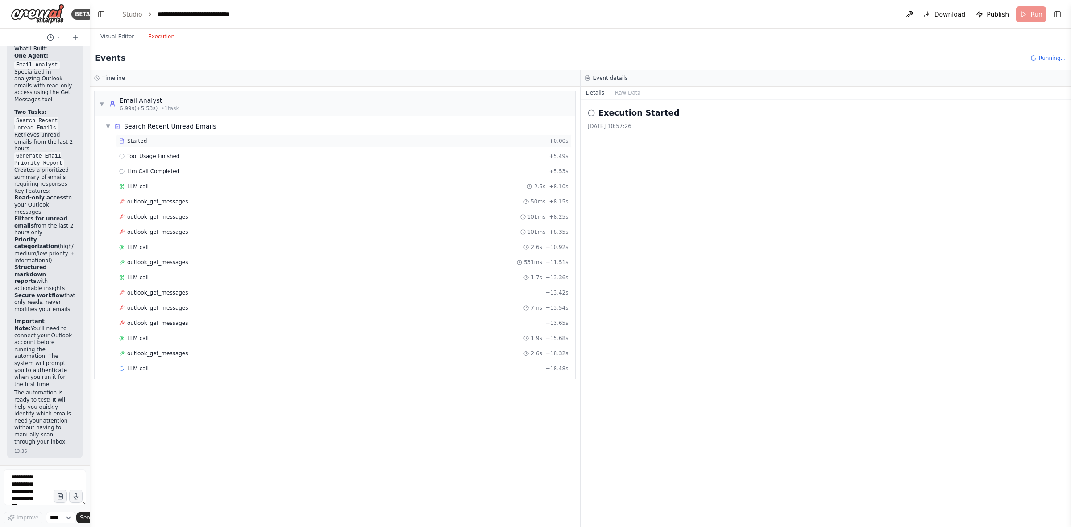
click at [133, 144] on span "Started" at bounding box center [137, 140] width 20 height 7
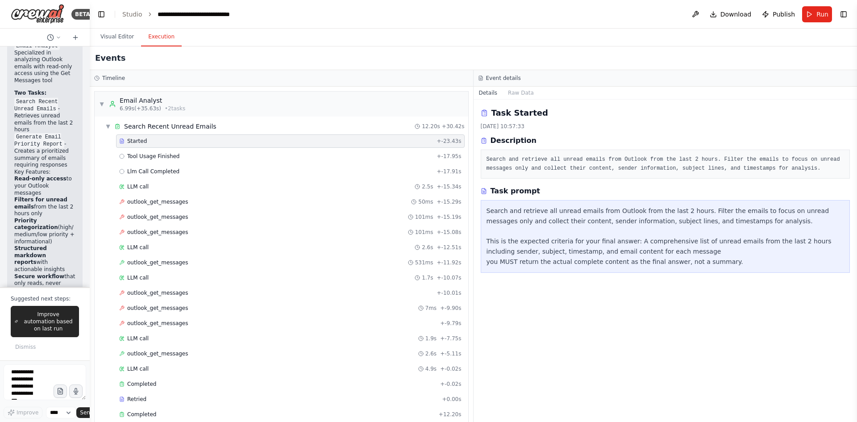
click at [588, 225] on div "Search and retrieve all unread emails from Outlook from the last 2 hours. Filte…" at bounding box center [666, 236] width 358 height 61
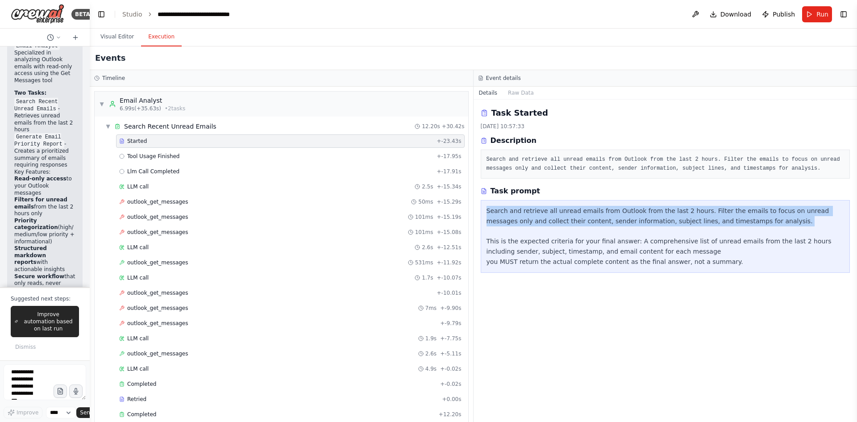
click at [588, 225] on div "Search and retrieve all unread emails from Outlook from the last 2 hours. Filte…" at bounding box center [666, 236] width 358 height 61
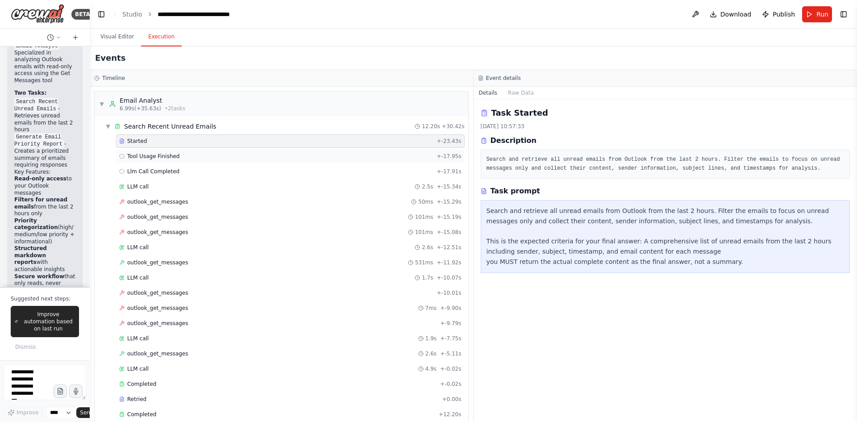
click at [160, 158] on span "Tool Usage Finished" at bounding box center [153, 156] width 53 height 7
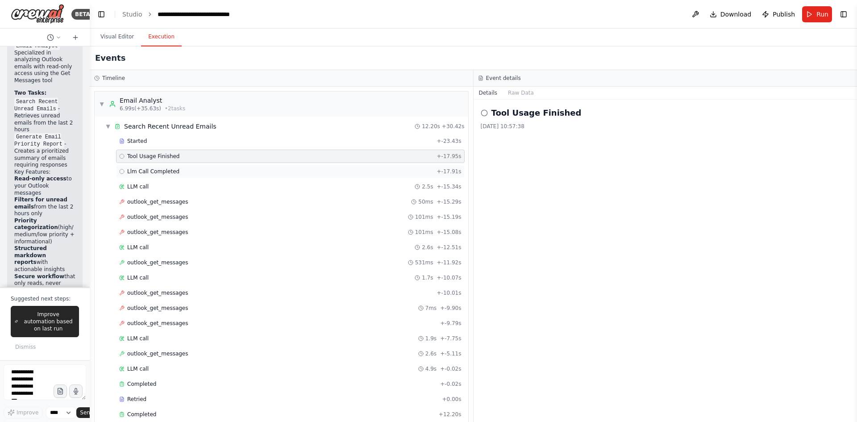
click at [166, 177] on div "Llm Call Completed + -17.91s" at bounding box center [290, 171] width 349 height 13
click at [166, 186] on div "LLM call 2.5s + -15.34s" at bounding box center [290, 186] width 342 height 7
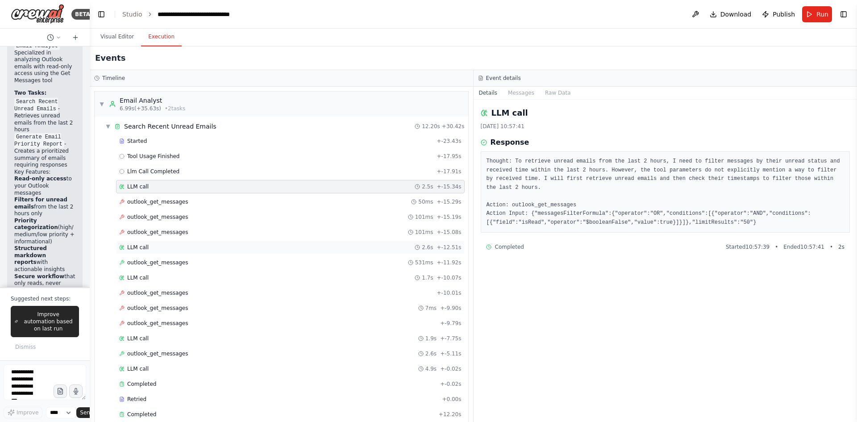
click at [239, 249] on div "LLM call 2.6s + -12.51s" at bounding box center [290, 247] width 342 height 7
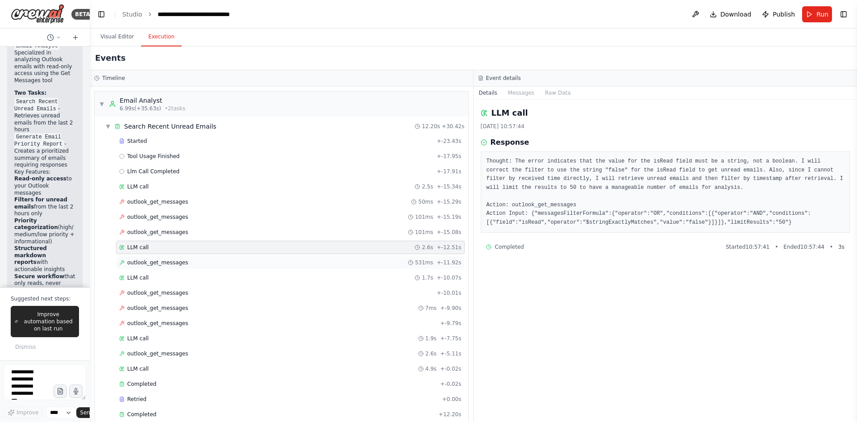
click at [156, 262] on span "outlook_get_messages" at bounding box center [157, 262] width 61 height 7
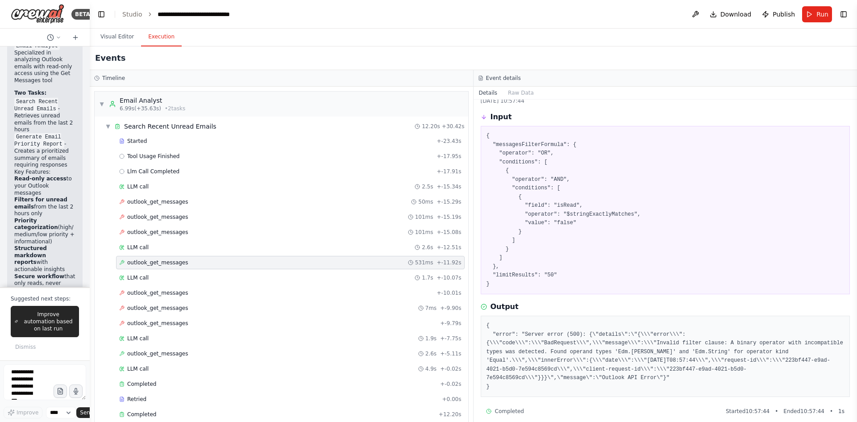
scroll to position [26, 0]
click at [258, 274] on div "LLM call 1.7s + -10.07s" at bounding box center [290, 277] width 349 height 13
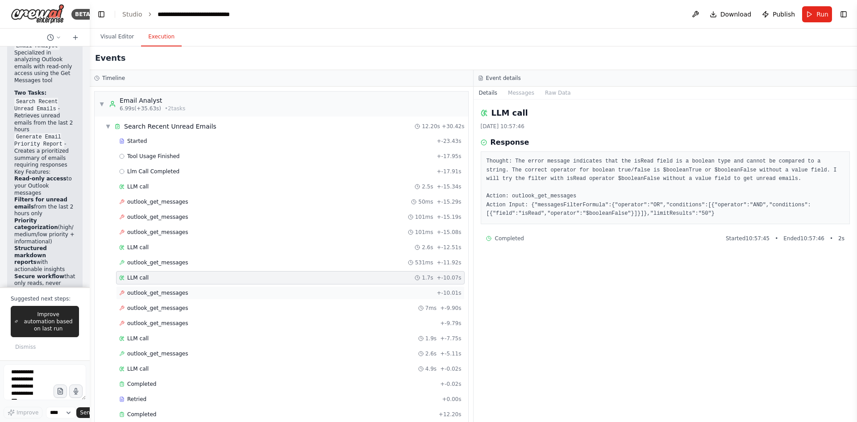
click at [173, 294] on span "outlook_get_messages" at bounding box center [157, 292] width 61 height 7
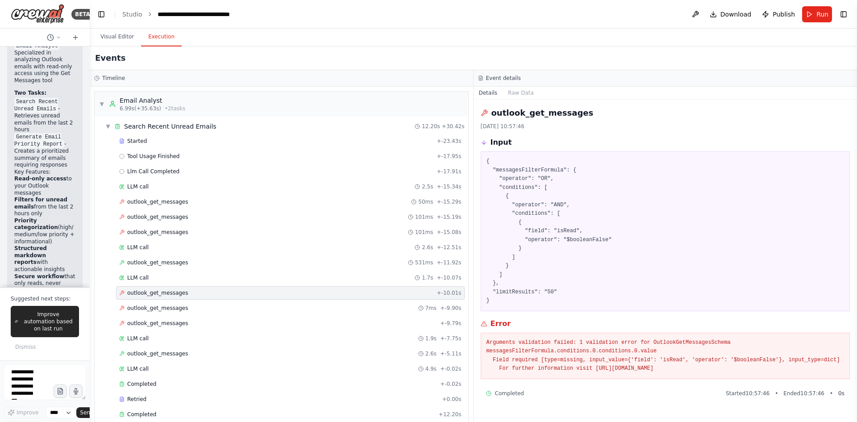
click at [551, 37] on div "Visual Editor Execution" at bounding box center [473, 38] width 767 height 18
